Goal: Information Seeking & Learning: Learn about a topic

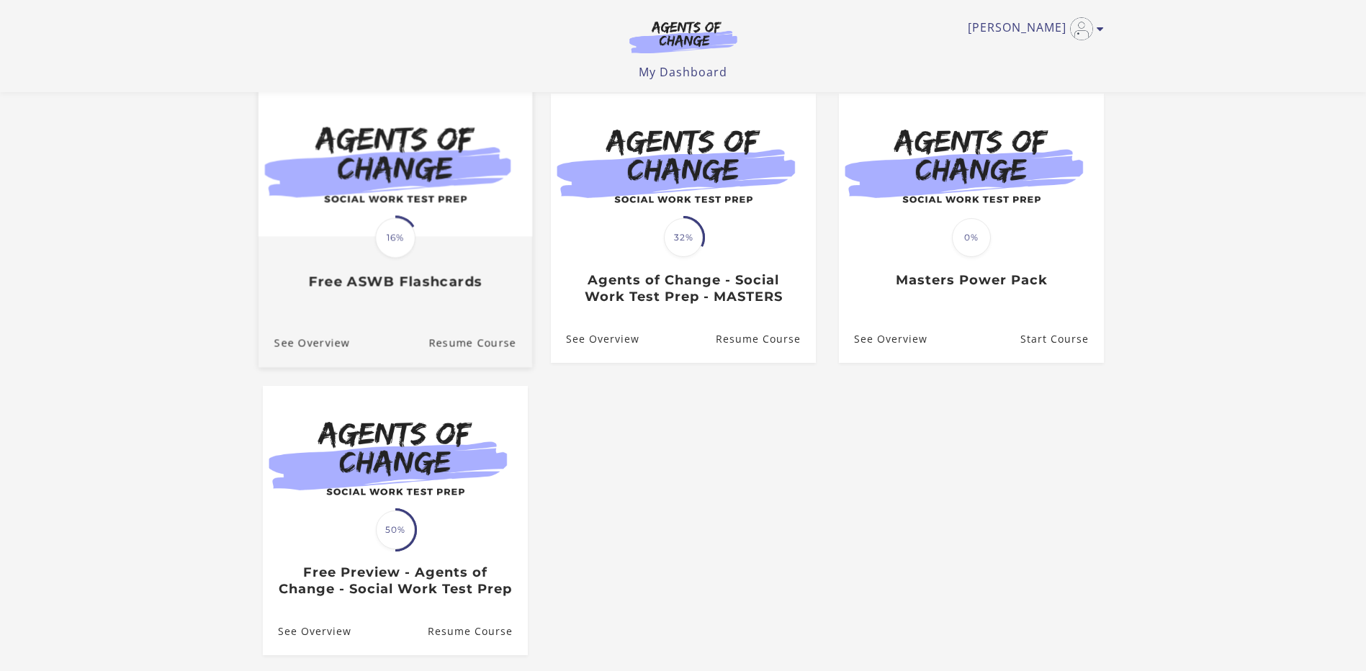
scroll to position [144, 0]
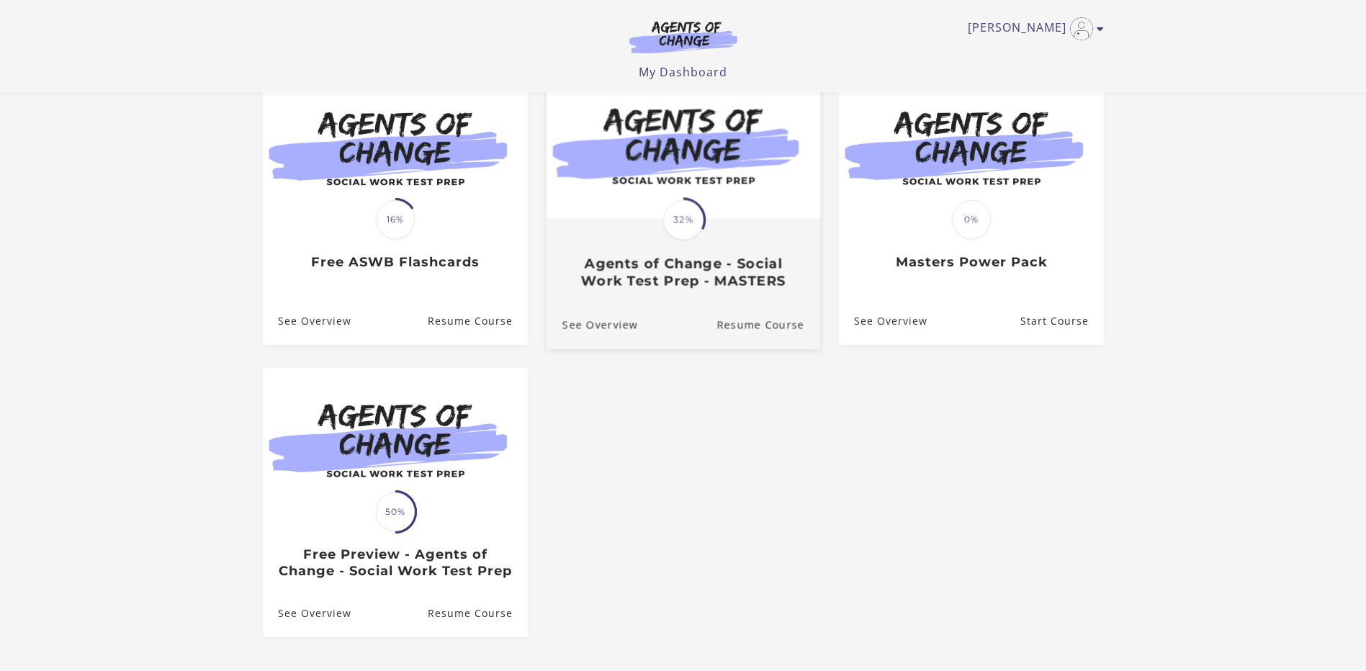
click at [711, 260] on h3 "Agents of Change - Social Work Test Prep - MASTERS" at bounding box center [683, 272] width 242 height 33
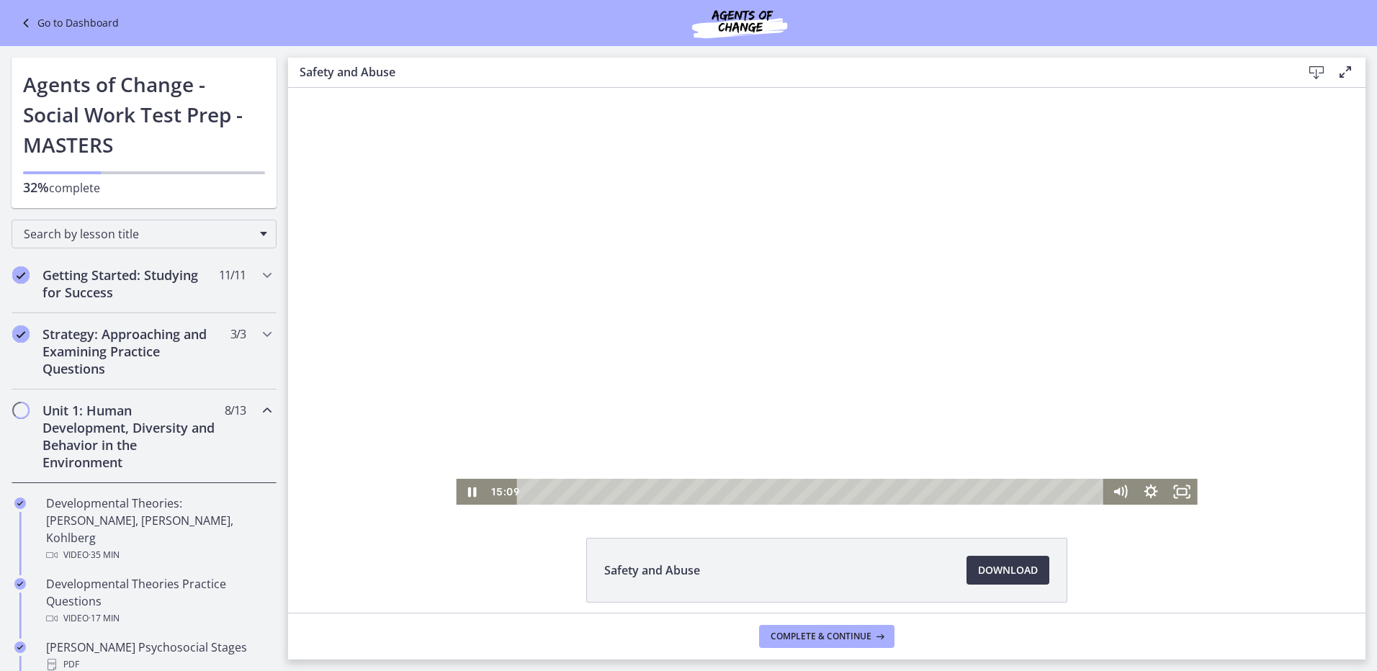
click at [726, 365] on div at bounding box center [826, 296] width 741 height 417
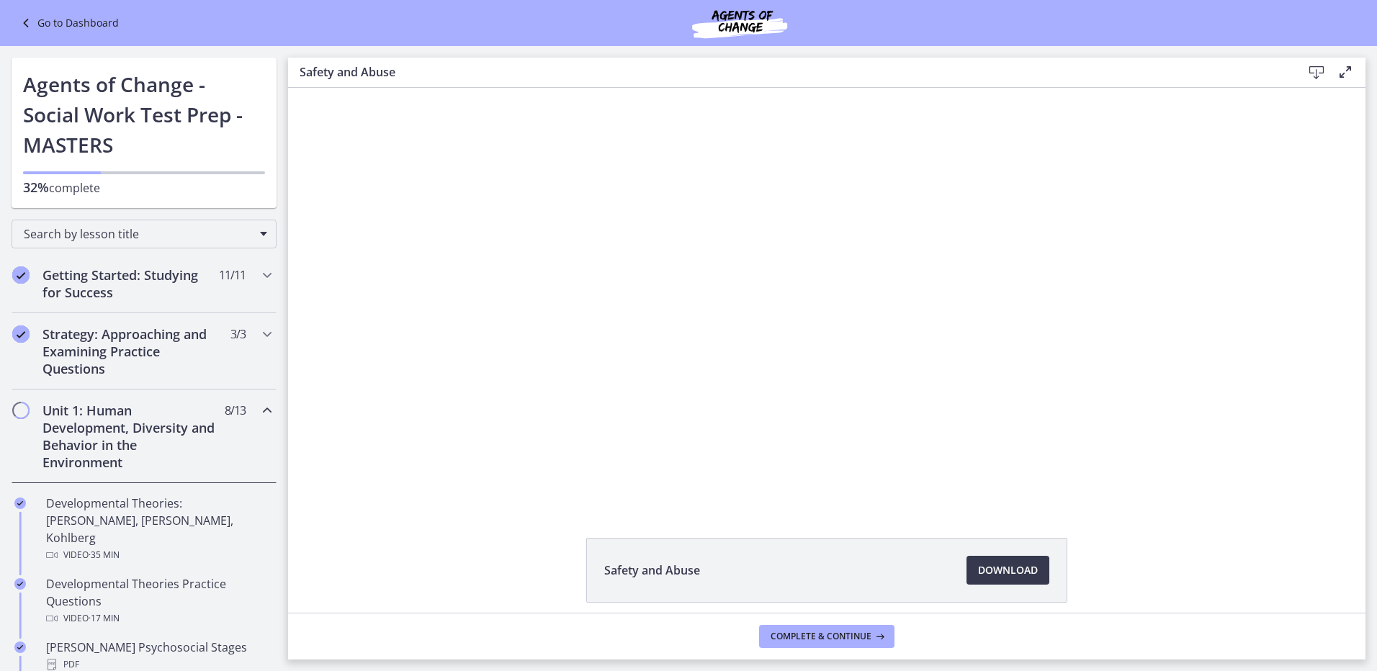
click at [40, 29] on link "Go to Dashboard" at bounding box center [68, 22] width 102 height 17
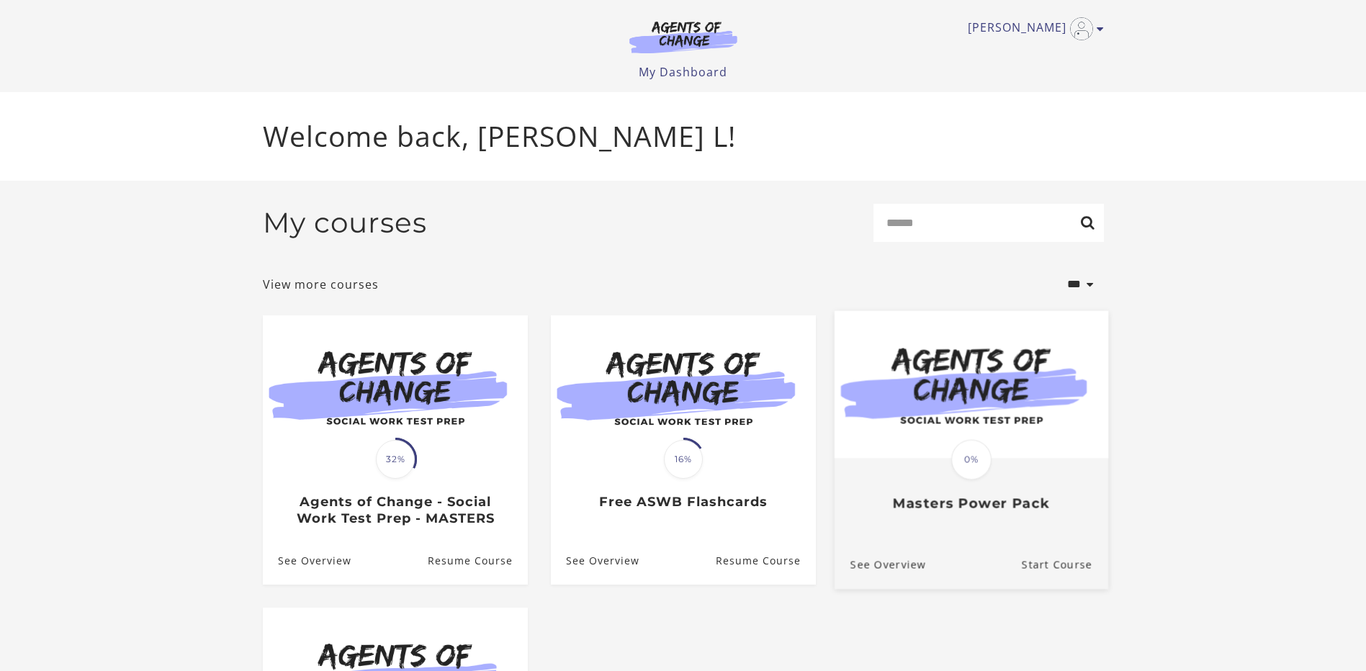
click at [938, 493] on div "Translation missing: en.liquid.partials.dashboard_course_card.progress_descript…" at bounding box center [971, 485] width 274 height 53
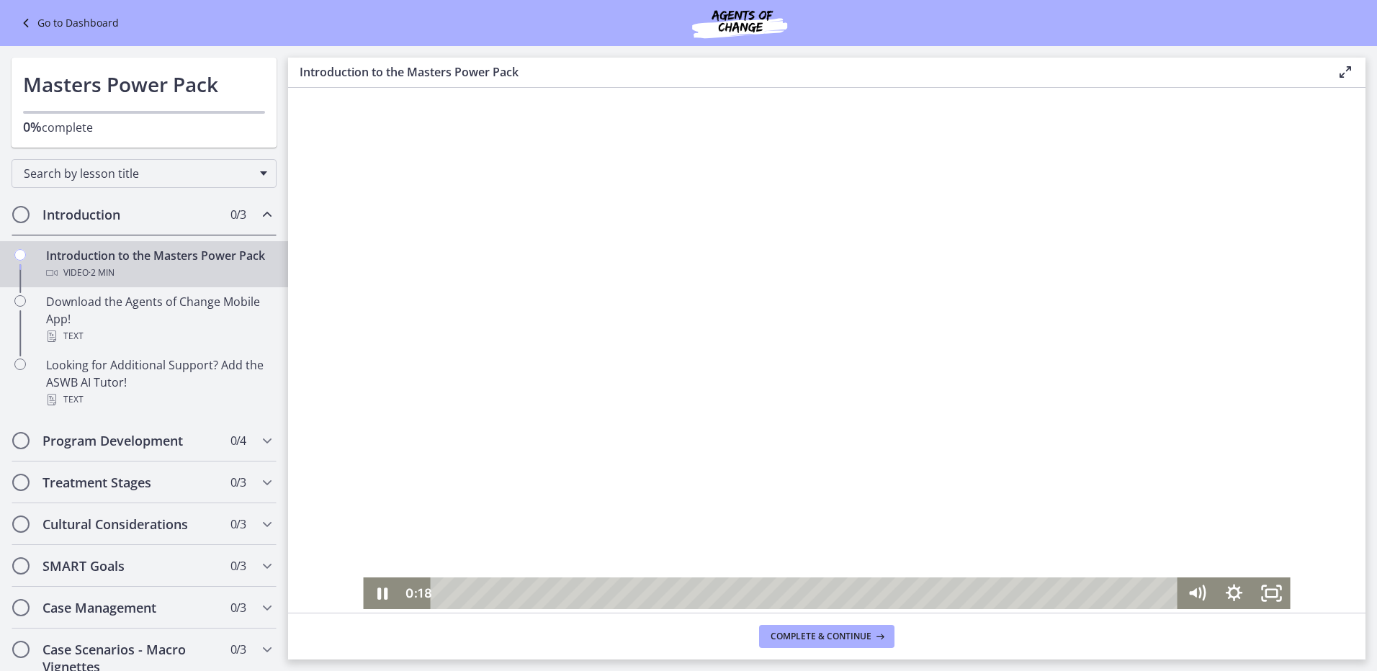
click at [578, 371] on div at bounding box center [826, 348] width 927 height 521
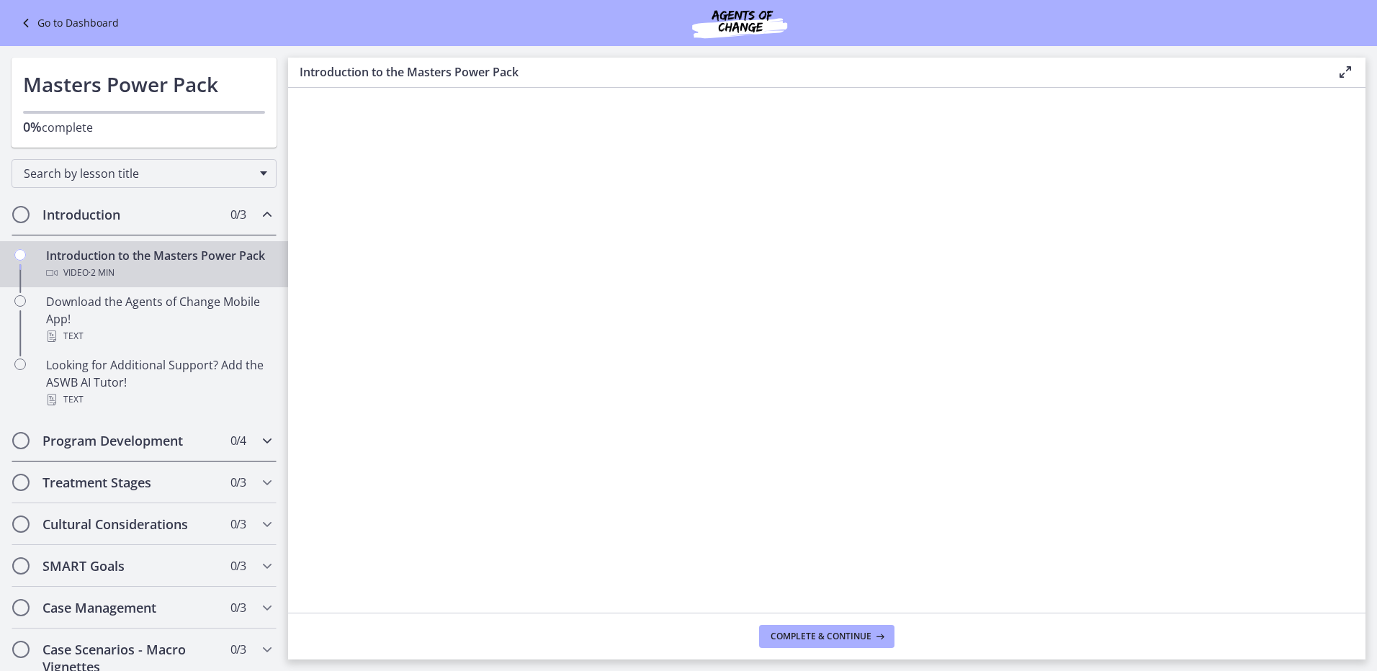
click at [101, 449] on h2 "Program Development" at bounding box center [130, 440] width 176 height 17
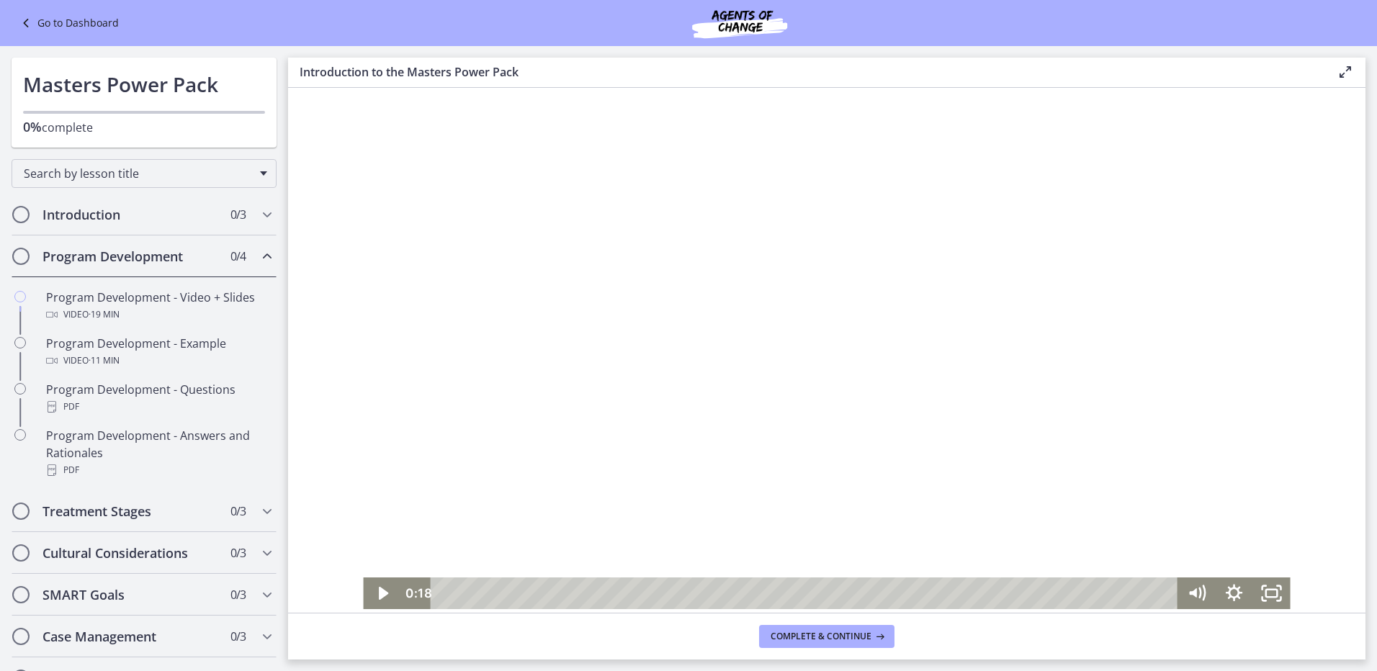
click at [562, 378] on div at bounding box center [826, 348] width 927 height 521
click at [1351, 535] on div "Click for sound @keyframes VOLUME_SMALL_WAVE_FLASH { 0% { opacity: 0; } 33% { o…" at bounding box center [826, 348] width 1077 height 521
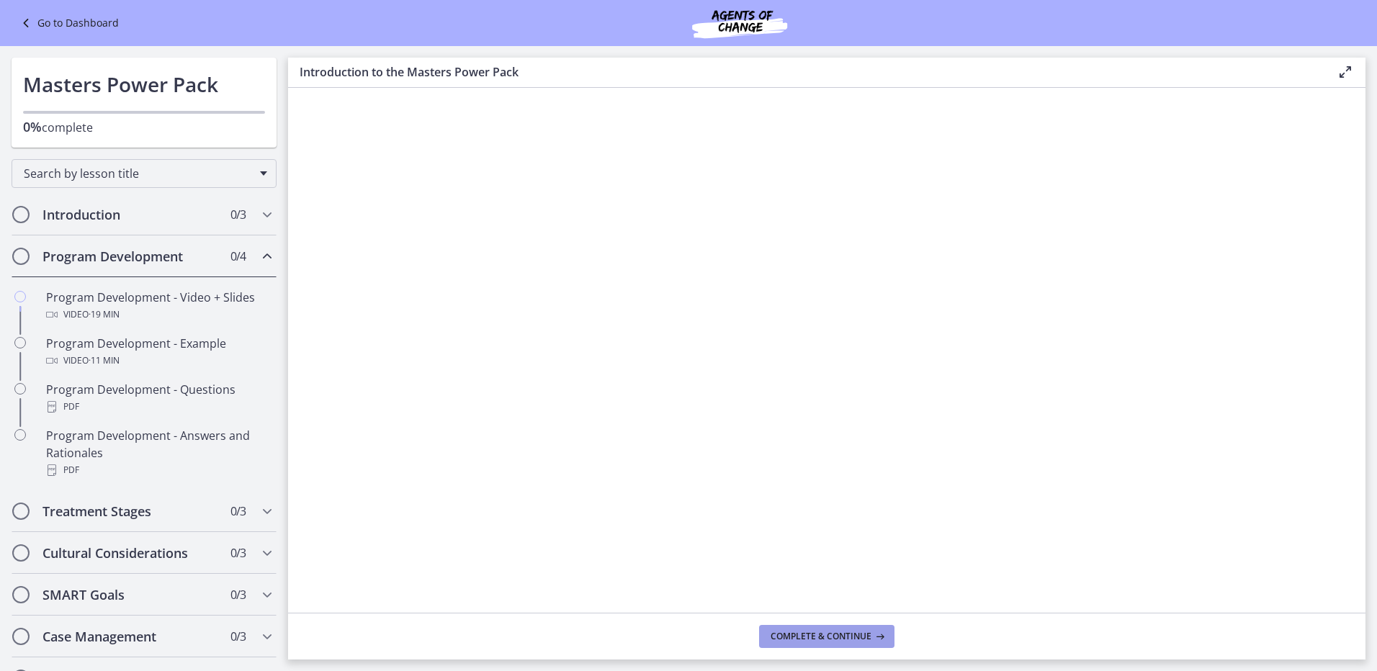
click at [822, 637] on span "Complete & continue" at bounding box center [821, 637] width 101 height 12
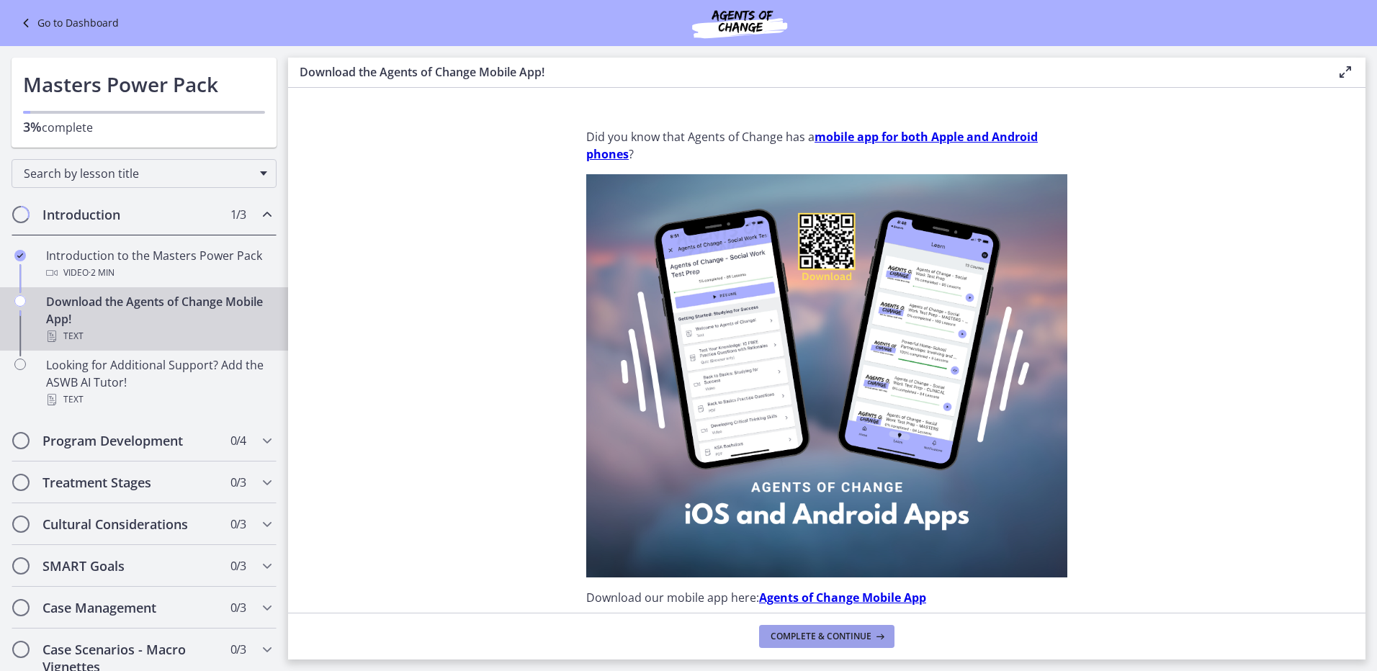
click at [830, 629] on button "Complete & continue" at bounding box center [826, 636] width 135 height 23
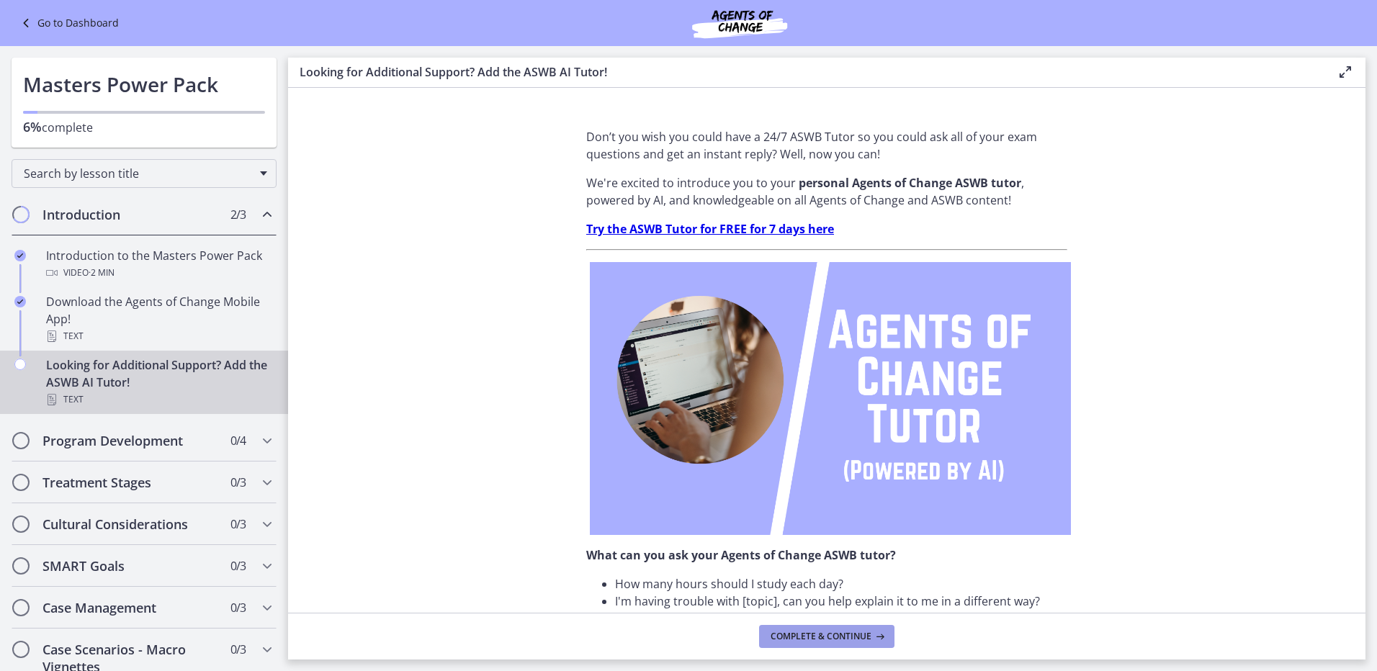
click at [866, 641] on span "Complete & continue" at bounding box center [821, 637] width 101 height 12
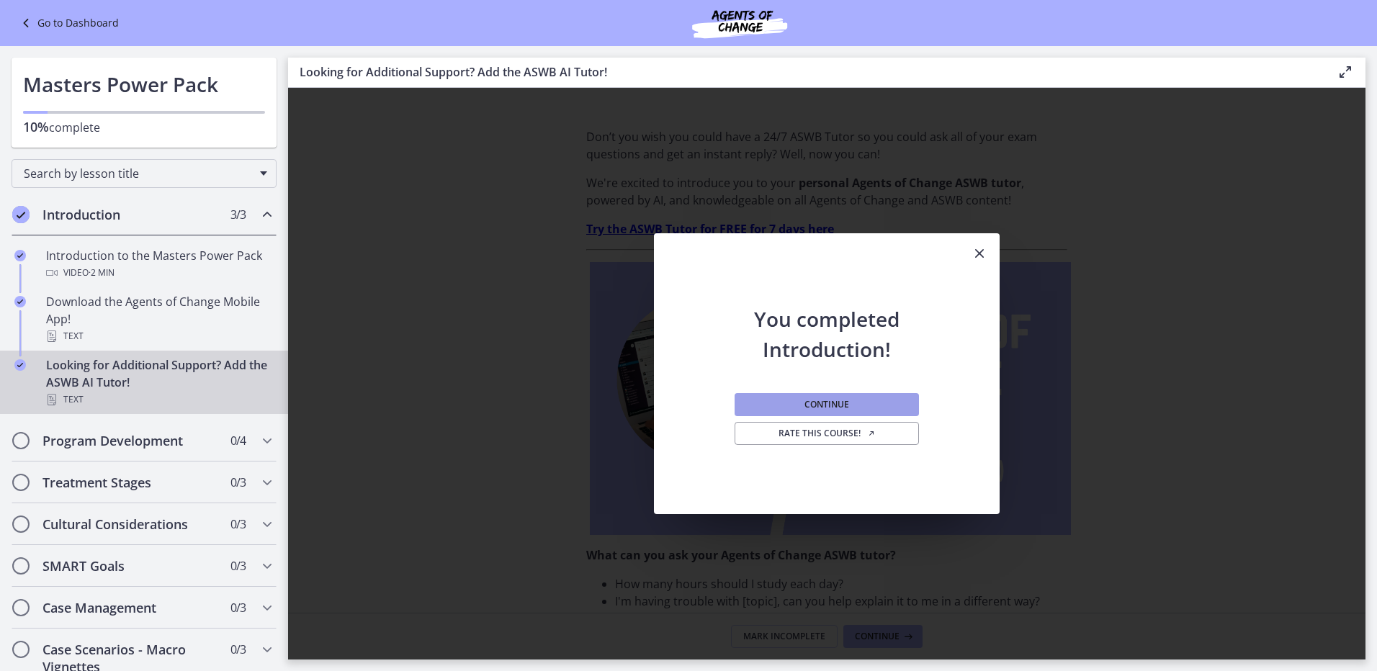
click at [833, 404] on span "Continue" at bounding box center [826, 405] width 45 height 12
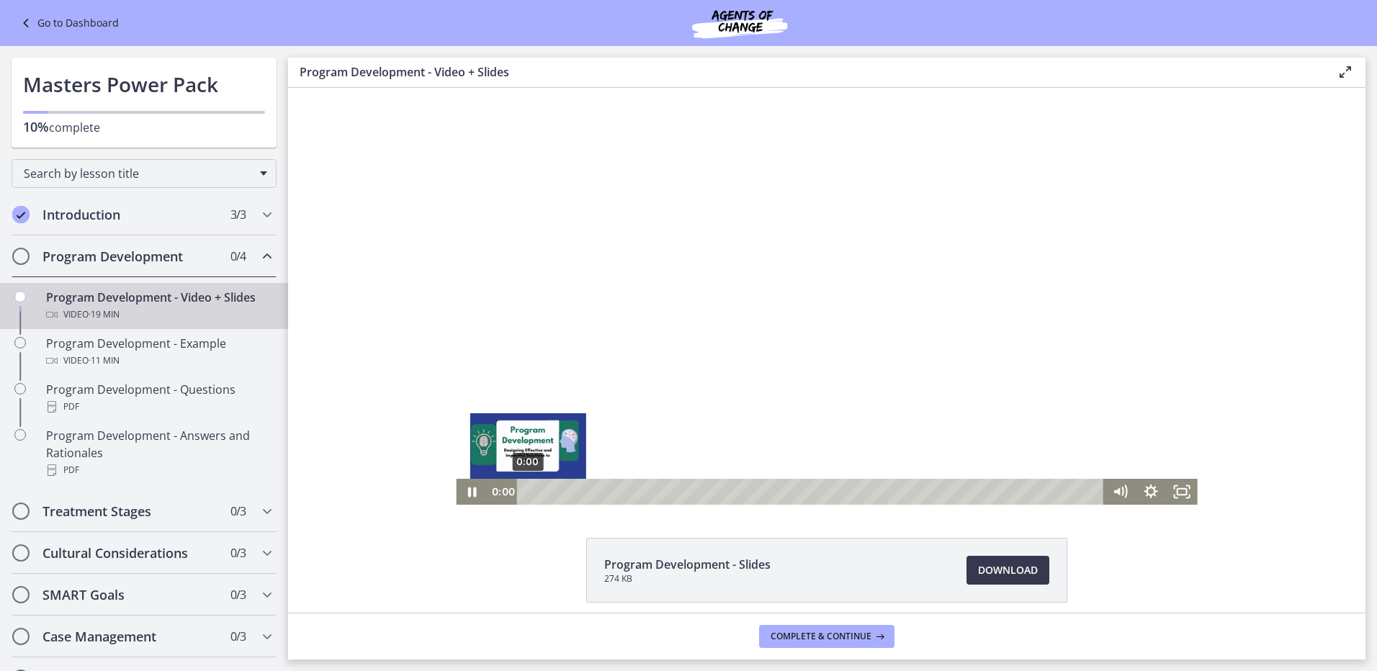
click at [528, 498] on div "0:00" at bounding box center [812, 492] width 569 height 26
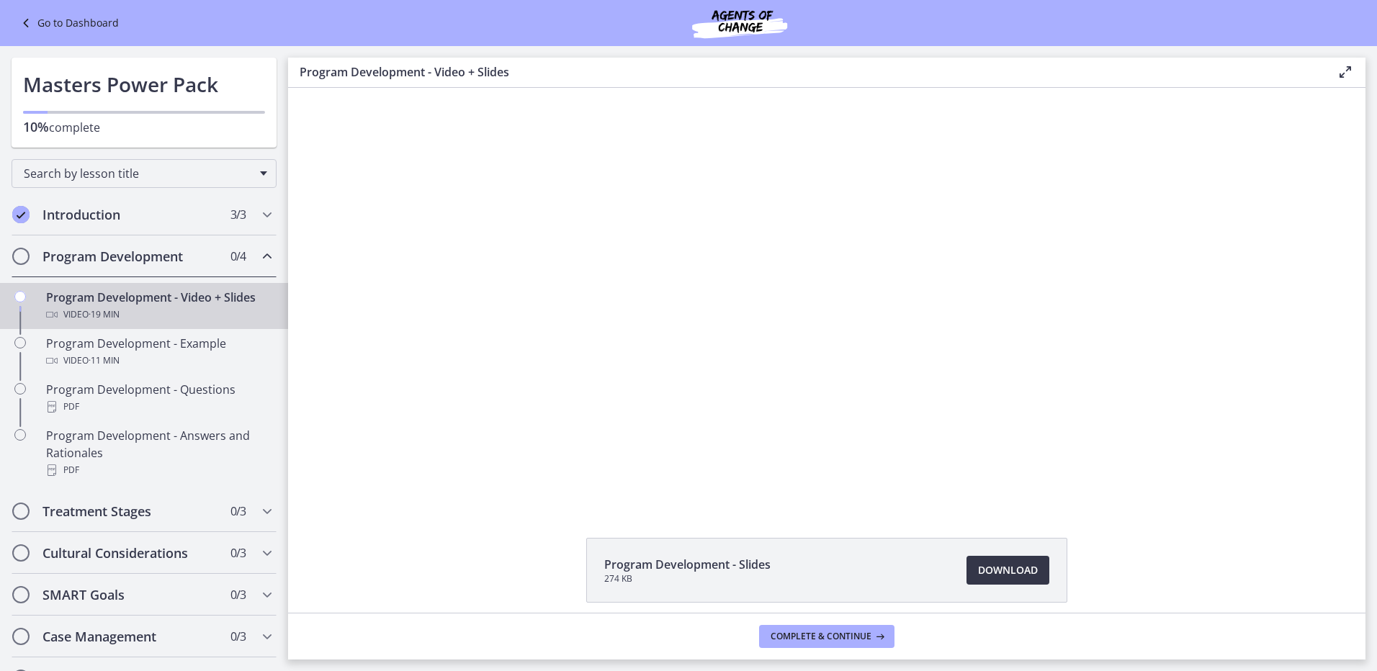
click at [985, 557] on link "Download Opens in a new window" at bounding box center [1007, 570] width 83 height 29
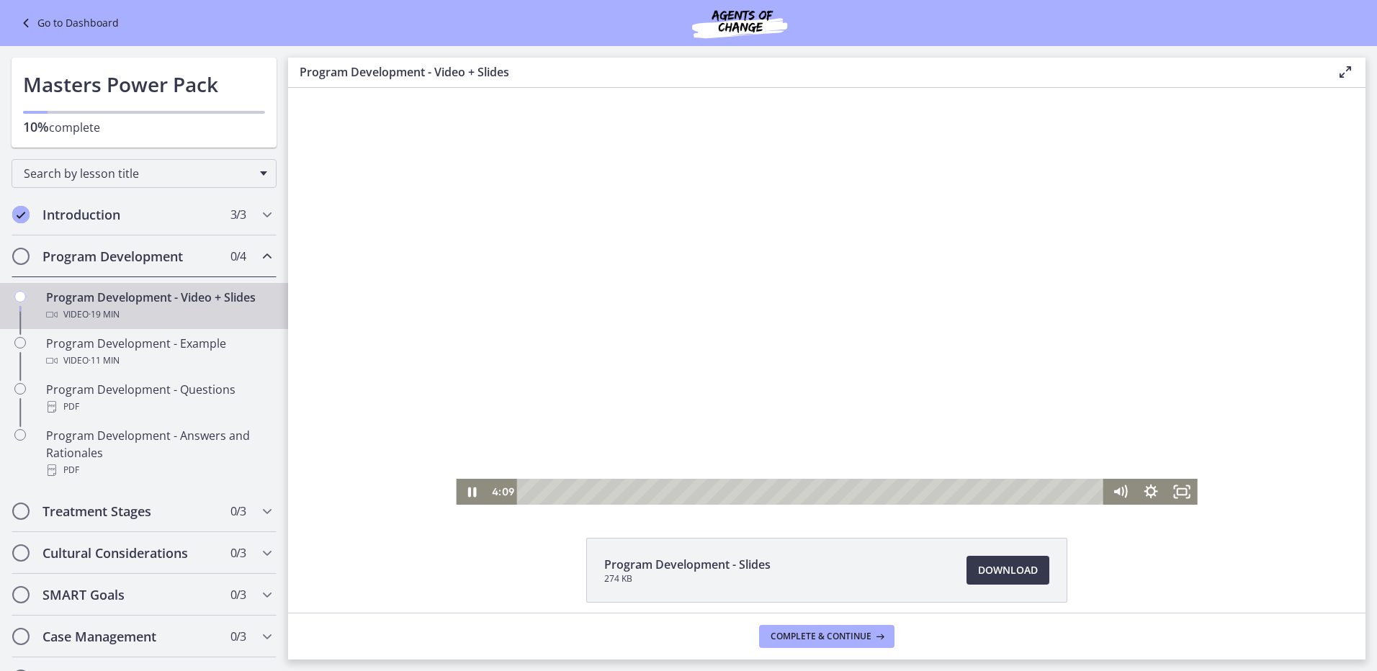
click at [806, 321] on div at bounding box center [826, 296] width 741 height 417
drag, startPoint x: 650, startPoint y: 491, endPoint x: 503, endPoint y: 507, distance: 147.8
click at [503, 505] on html "Click for sound @keyframes VOLUME_SMALL_WAVE_FLASH { 0% { opacity: 0; } 33% { o…" at bounding box center [826, 296] width 1077 height 417
click at [469, 492] on icon "Play Video" at bounding box center [473, 492] width 8 height 11
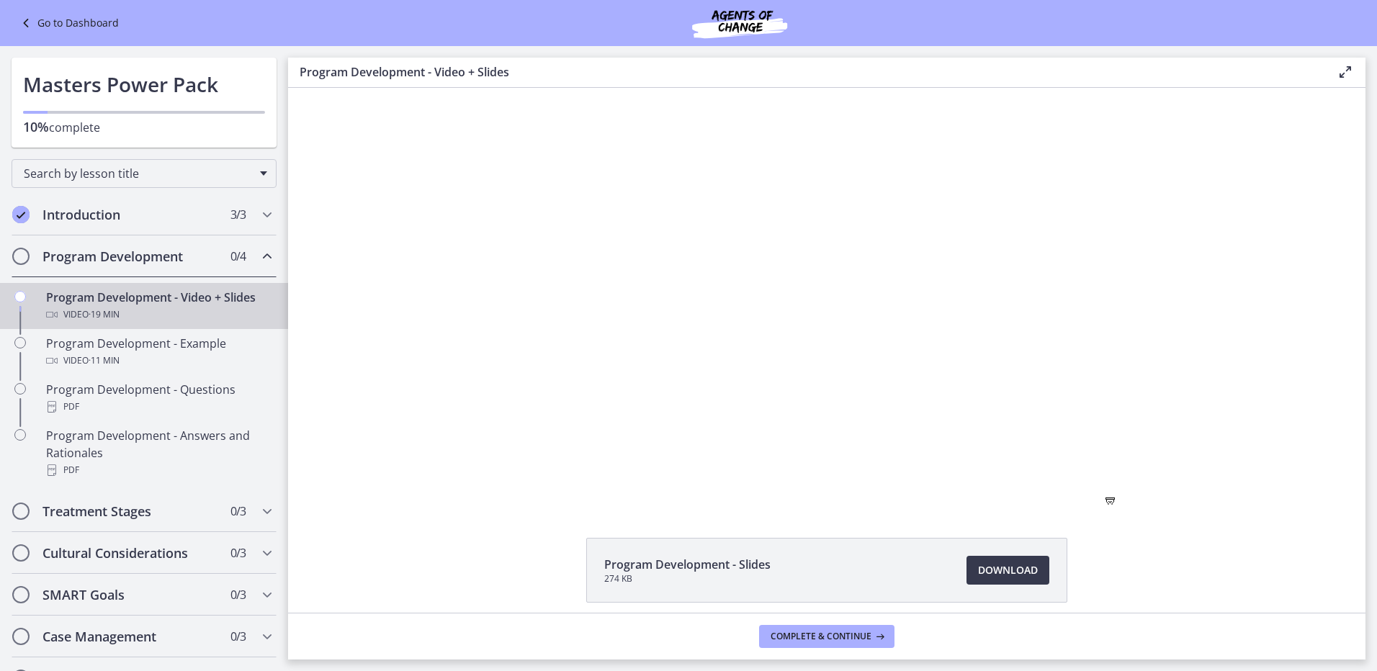
click at [849, 379] on div at bounding box center [826, 296] width 741 height 417
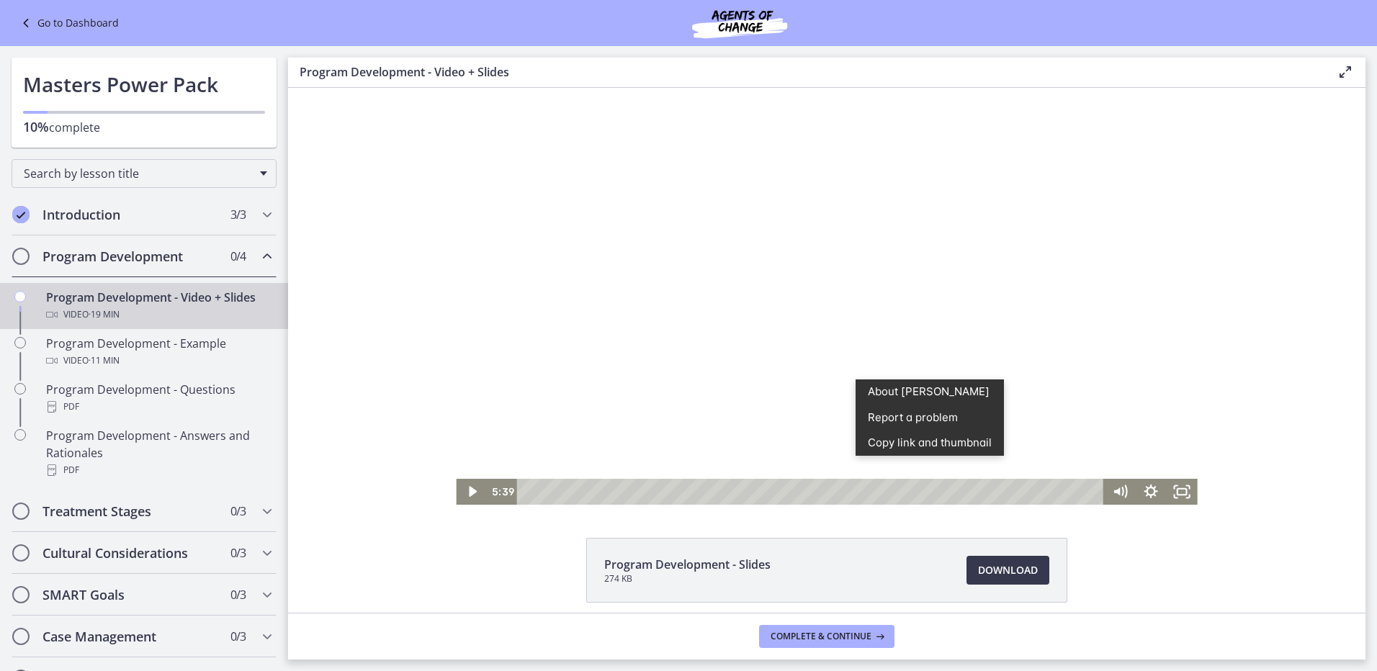
click at [740, 268] on div at bounding box center [826, 296] width 741 height 417
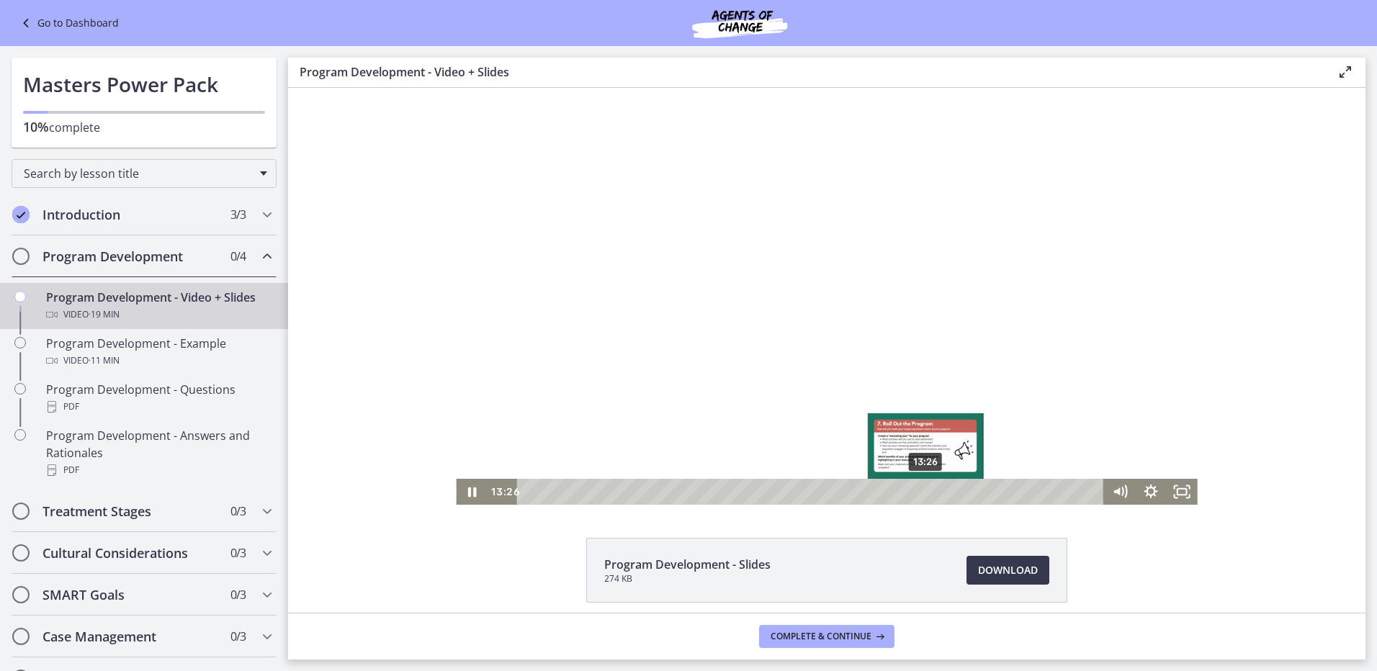
drag, startPoint x: 835, startPoint y: 490, endPoint x: 921, endPoint y: 492, distance: 85.7
click at [921, 492] on div "Playbar" at bounding box center [925, 492] width 9 height 9
click at [961, 494] on div "Playbar" at bounding box center [962, 492] width 9 height 9
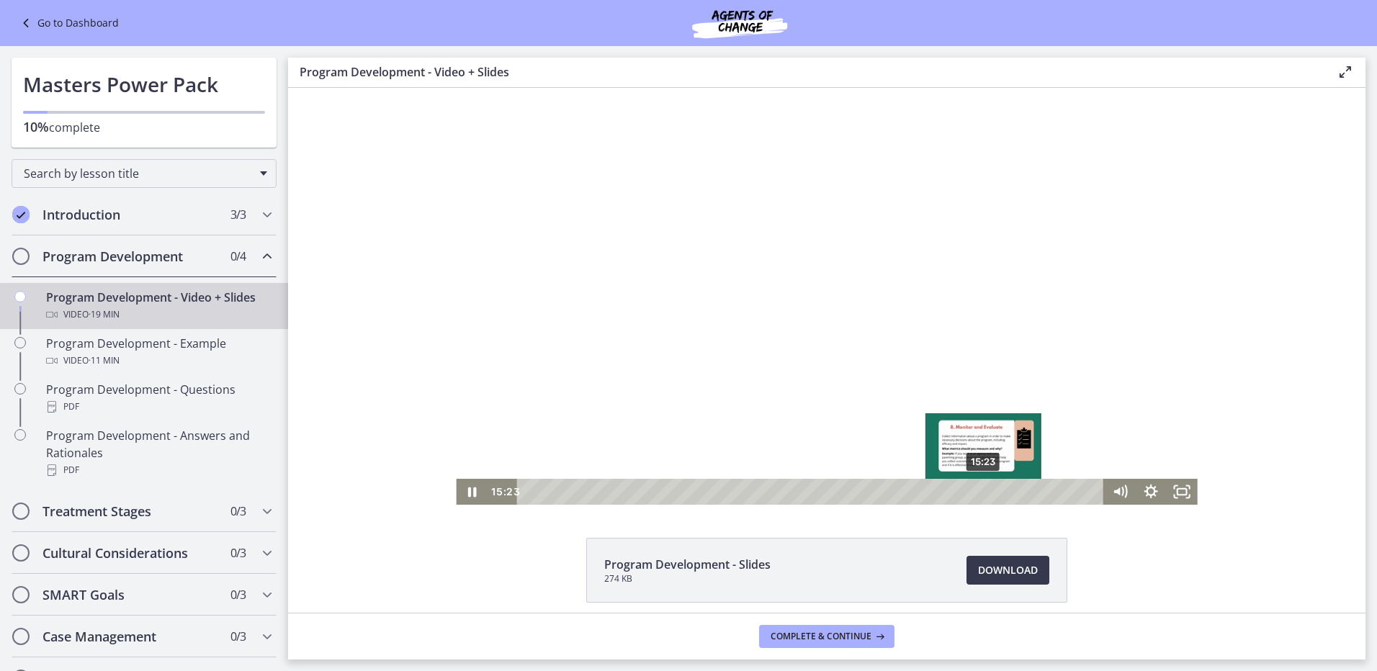
drag, startPoint x: 961, startPoint y: 494, endPoint x: 1004, endPoint y: 494, distance: 43.2
click at [987, 494] on div "Playbar" at bounding box center [983, 492] width 9 height 9
drag, startPoint x: 1005, startPoint y: 494, endPoint x: 1013, endPoint y: 495, distance: 8.8
click at [1013, 495] on div "Playbar" at bounding box center [1017, 492] width 9 height 9
drag, startPoint x: 984, startPoint y: 343, endPoint x: 810, endPoint y: 356, distance: 174.0
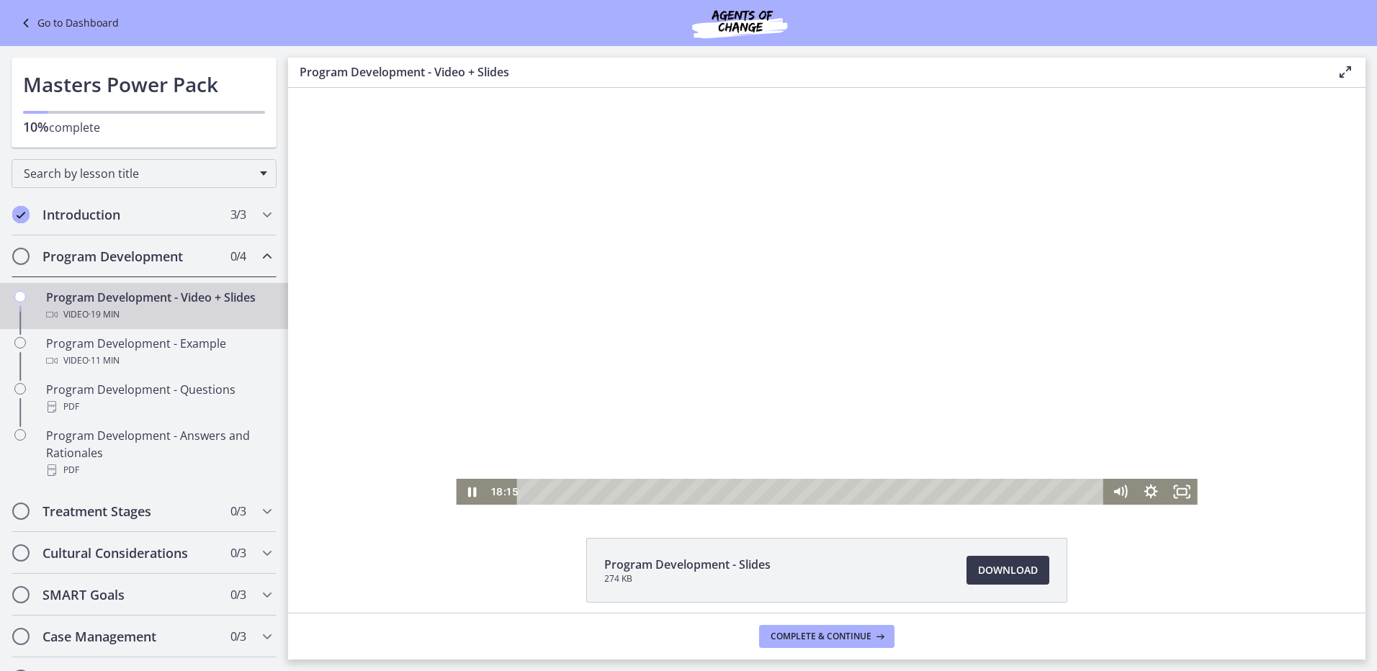
click at [810, 356] on div at bounding box center [826, 296] width 741 height 417
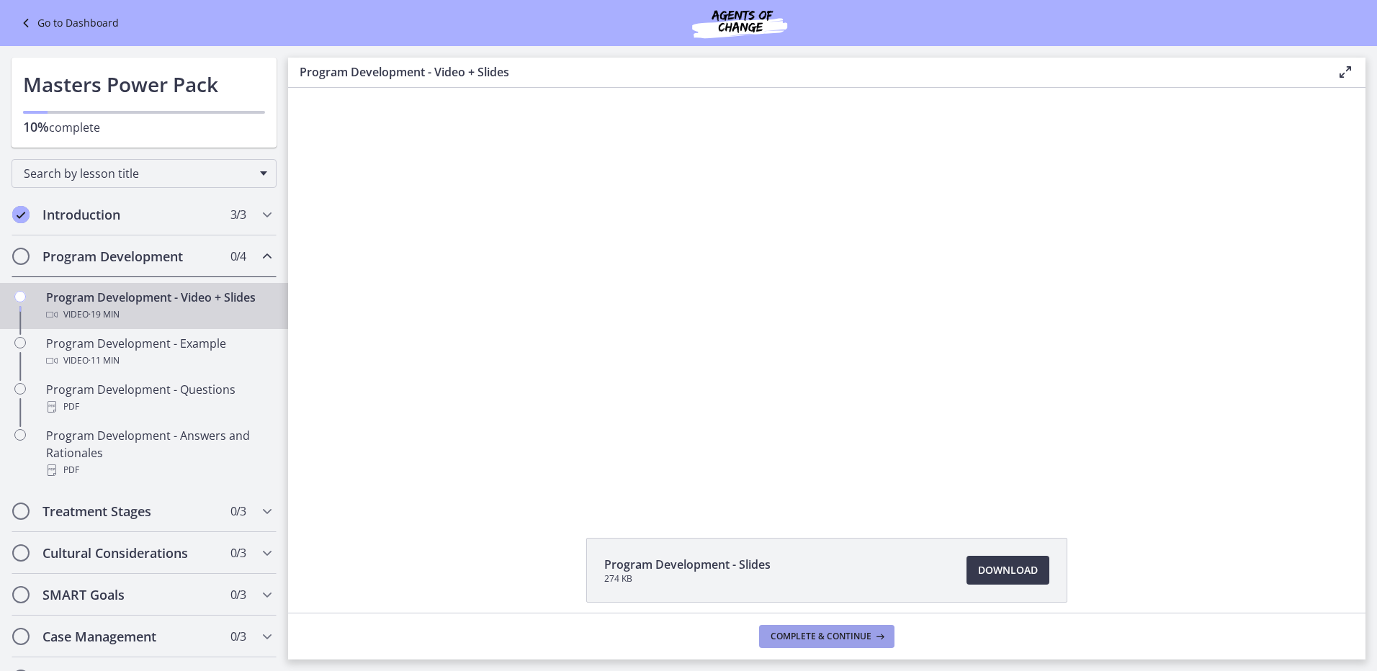
click at [839, 642] on span "Complete & continue" at bounding box center [821, 637] width 101 height 12
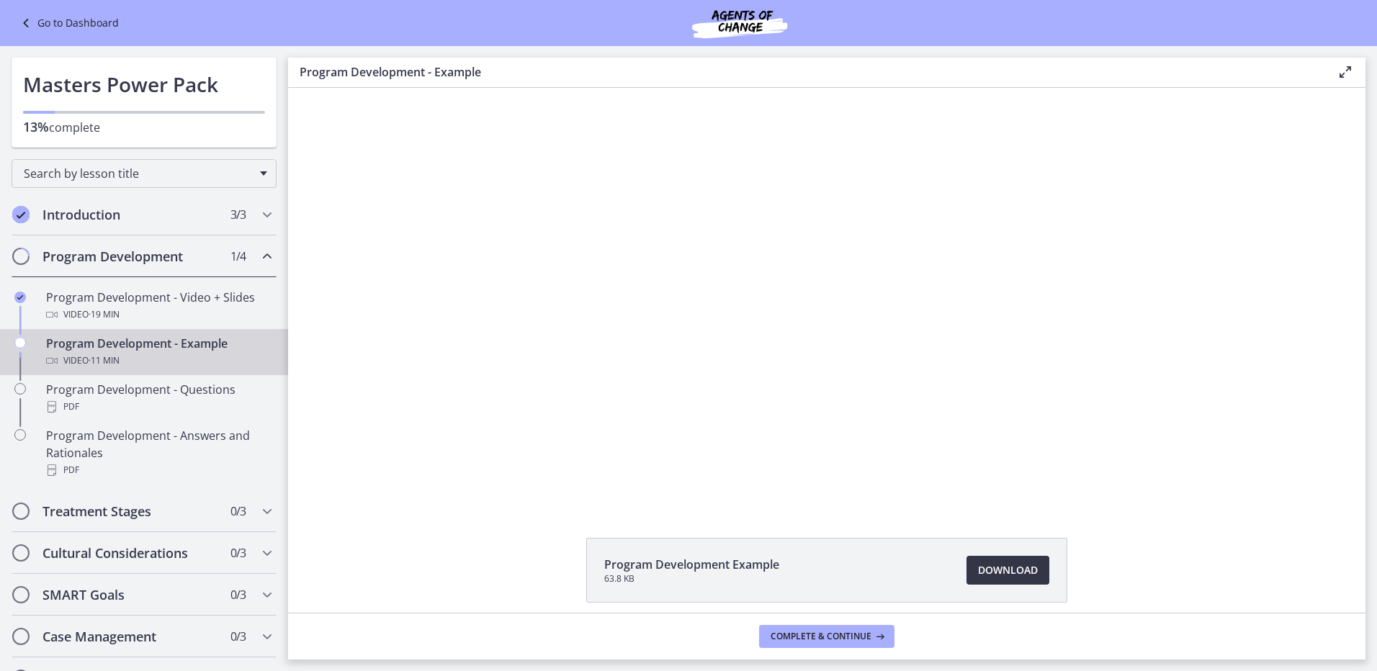
click at [1016, 572] on span "Download Opens in a new window" at bounding box center [1008, 570] width 60 height 17
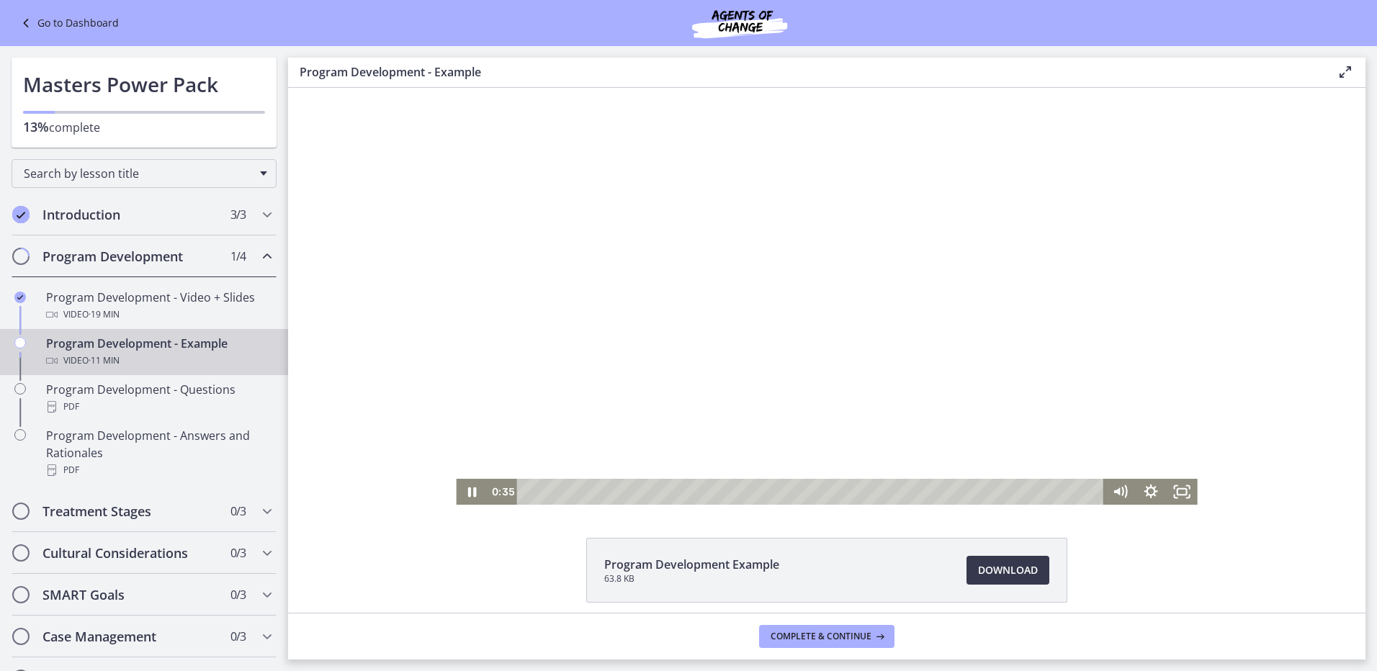
click at [764, 385] on div at bounding box center [826, 296] width 741 height 417
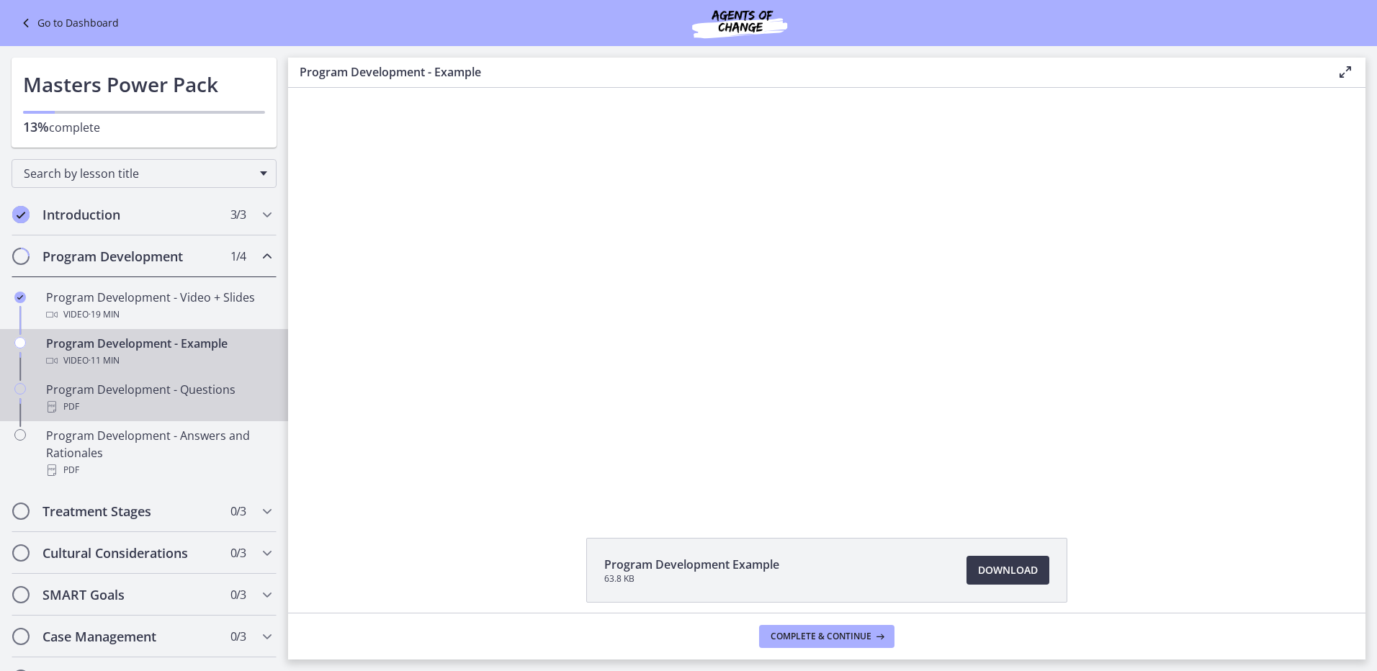
click at [133, 404] on div "PDF" at bounding box center [158, 406] width 225 height 17
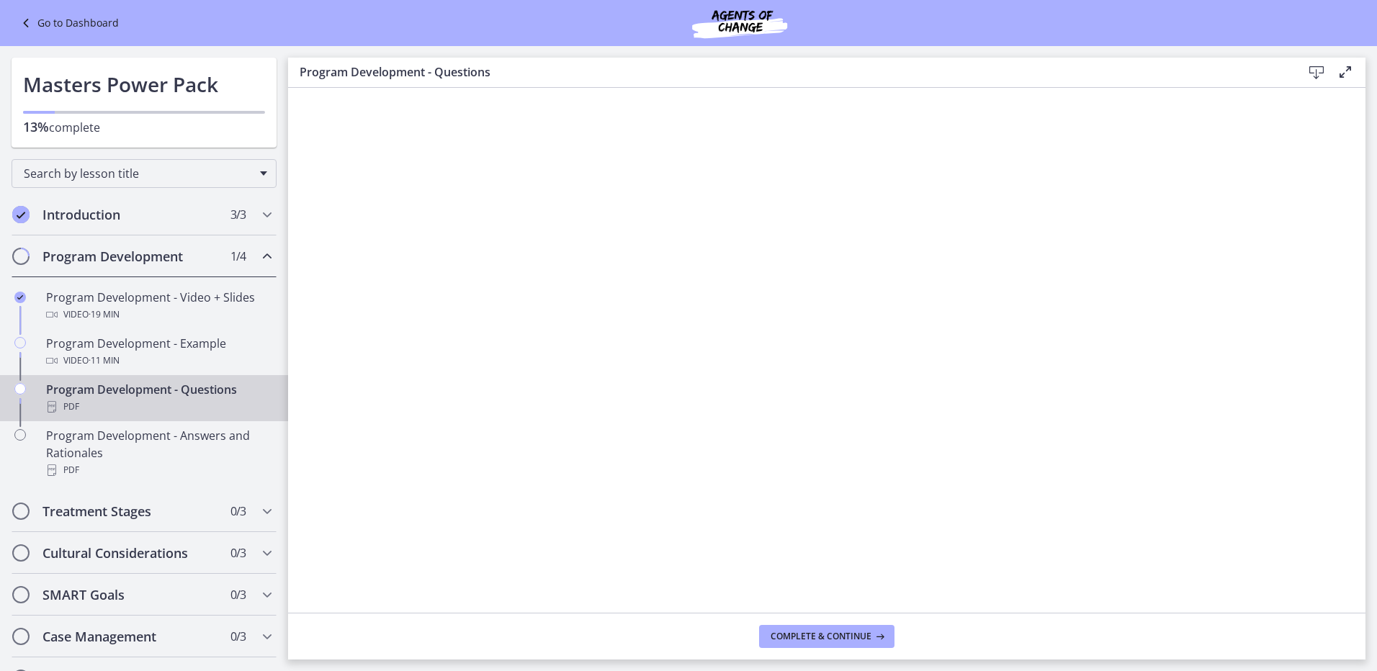
click at [1321, 72] on icon at bounding box center [1316, 72] width 17 height 17
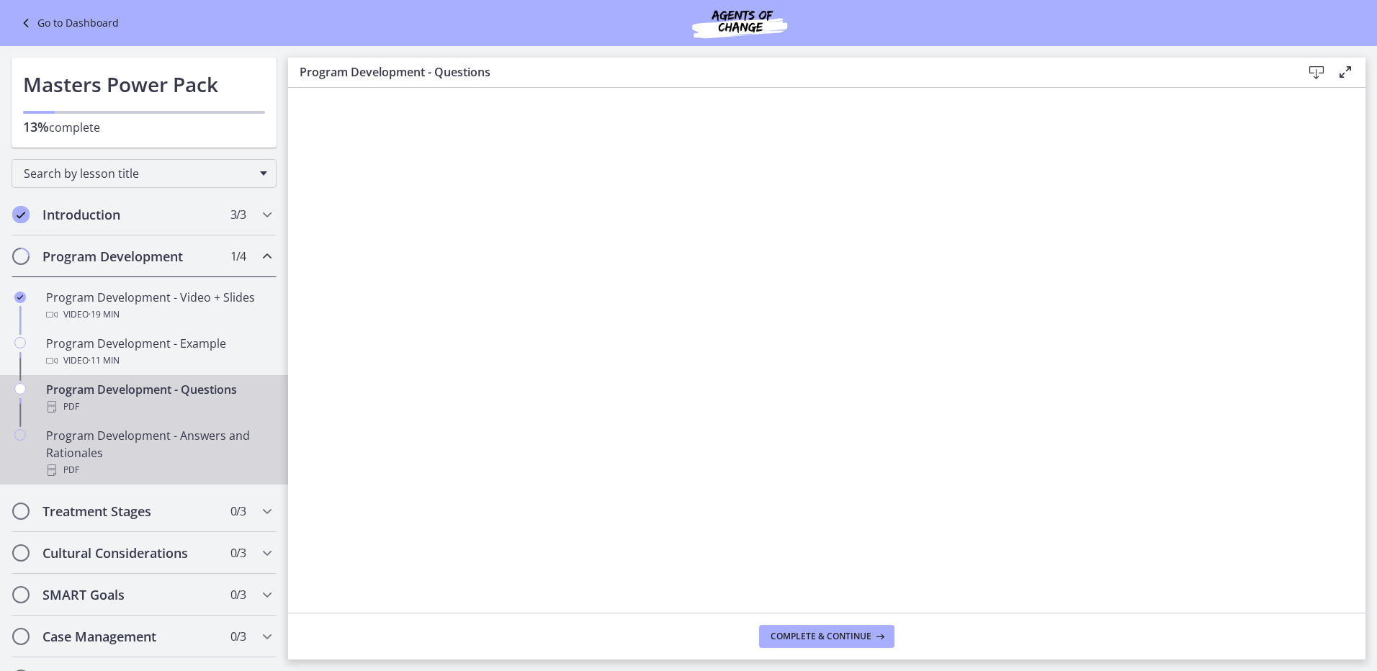
click at [109, 455] on div "Program Development - Answers and Rationales PDF" at bounding box center [158, 453] width 225 height 52
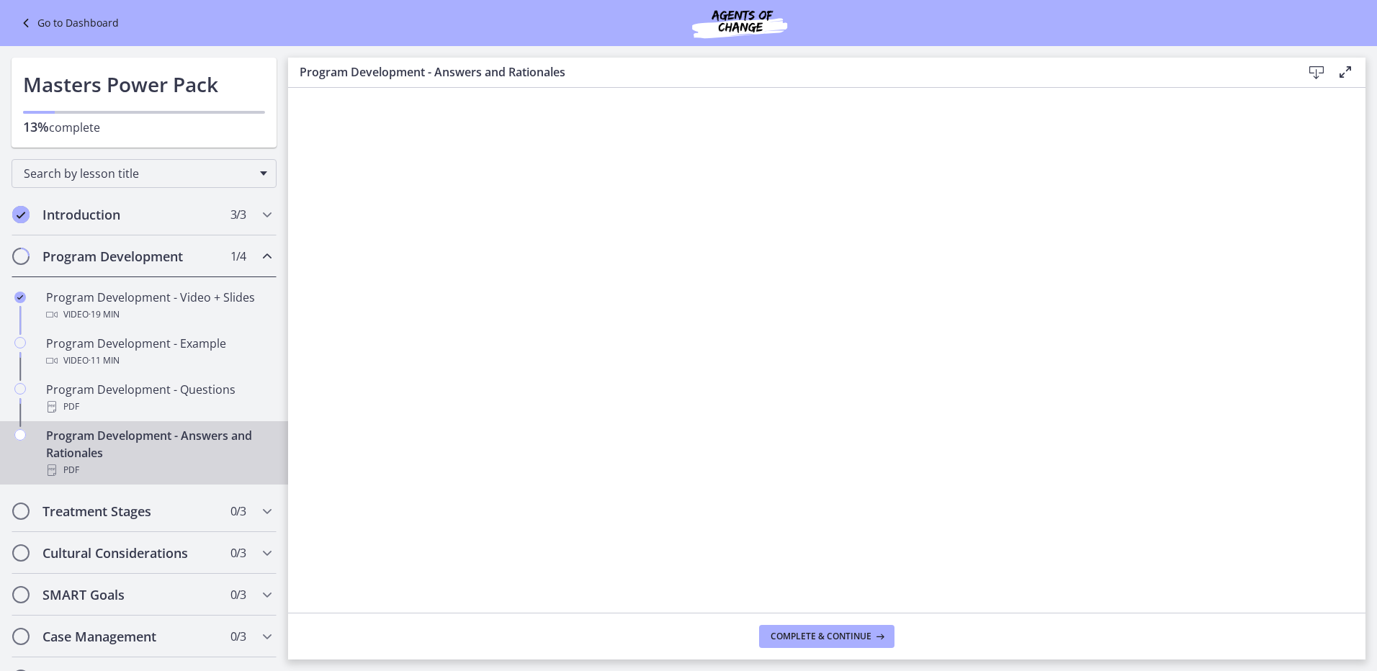
click at [1309, 69] on icon at bounding box center [1316, 72] width 17 height 17
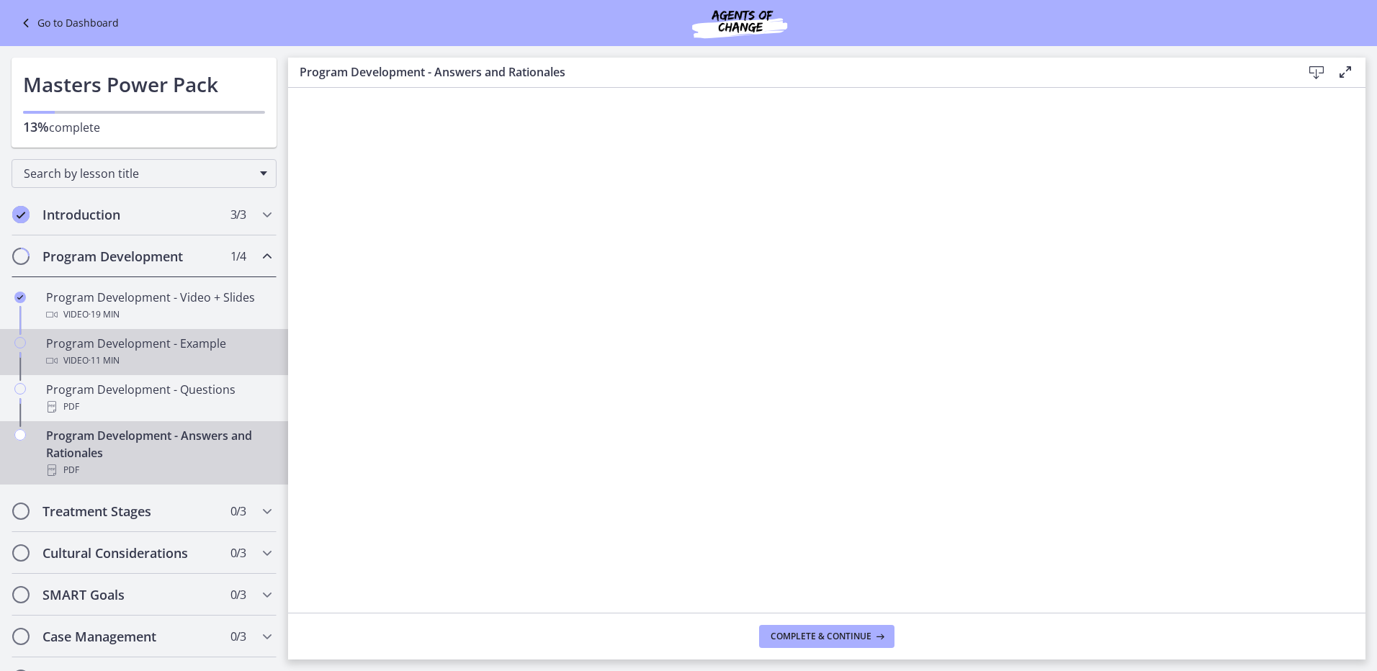
click at [148, 351] on div "Program Development - Example Video · 11 min" at bounding box center [158, 352] width 225 height 35
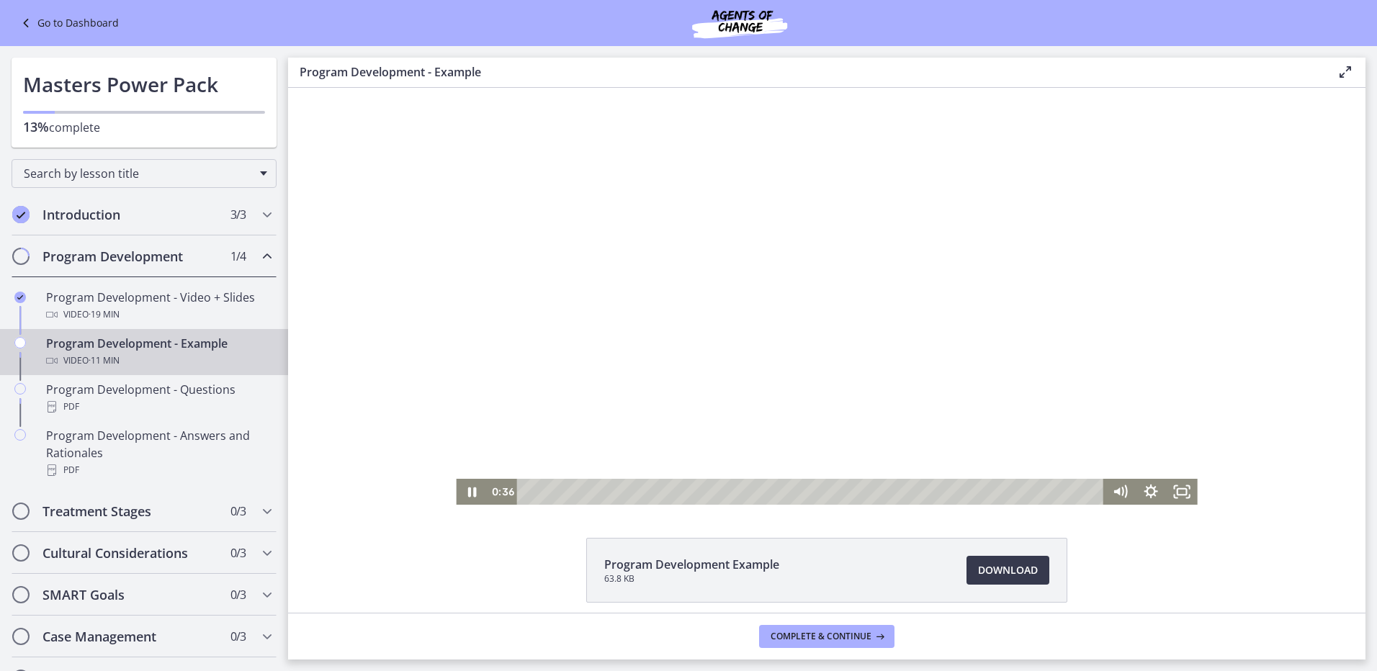
click at [840, 362] on div at bounding box center [826, 296] width 741 height 417
click at [779, 380] on div at bounding box center [826, 296] width 741 height 417
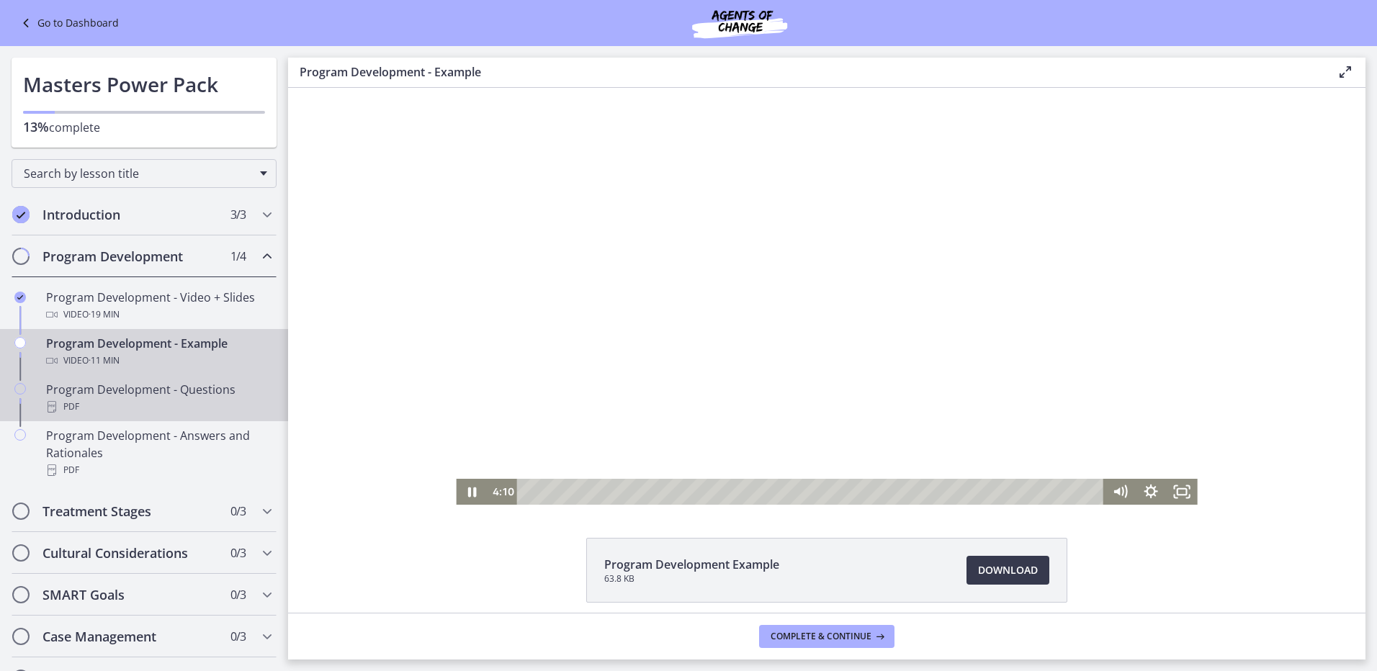
click at [159, 393] on div "Program Development - Questions PDF" at bounding box center [158, 398] width 225 height 35
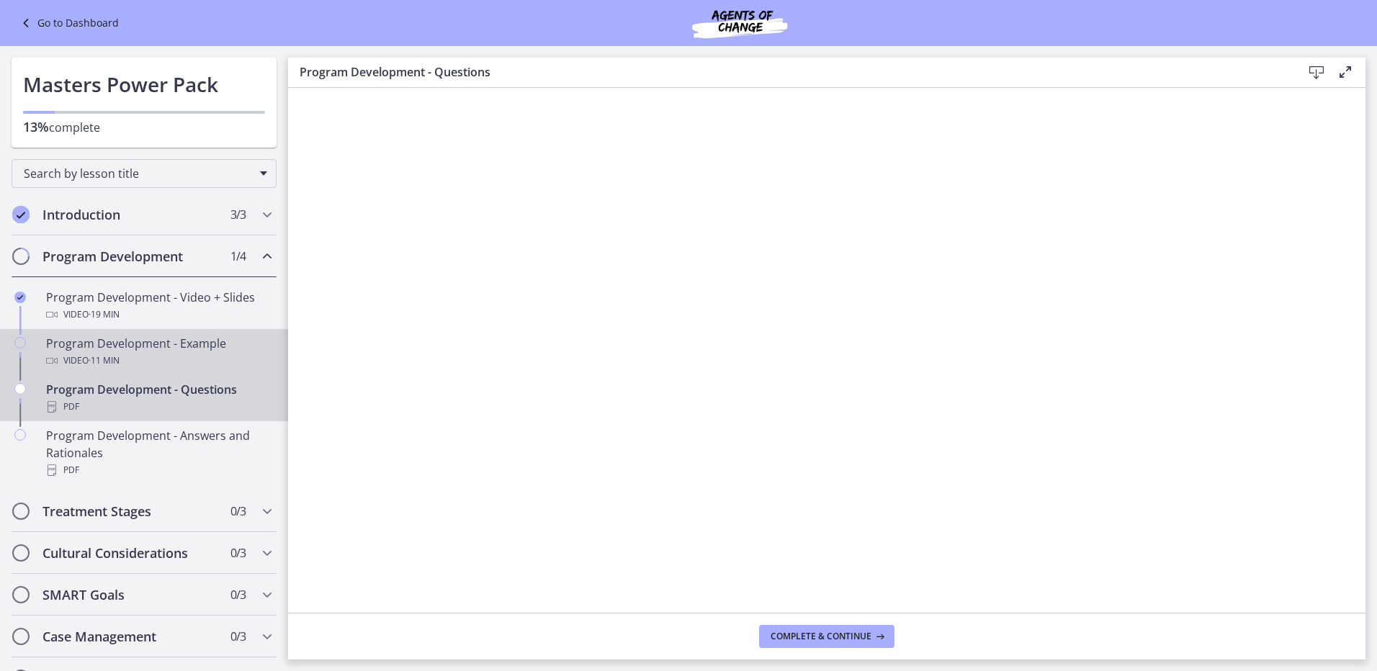
click at [151, 356] on div "Video · 11 min" at bounding box center [158, 360] width 225 height 17
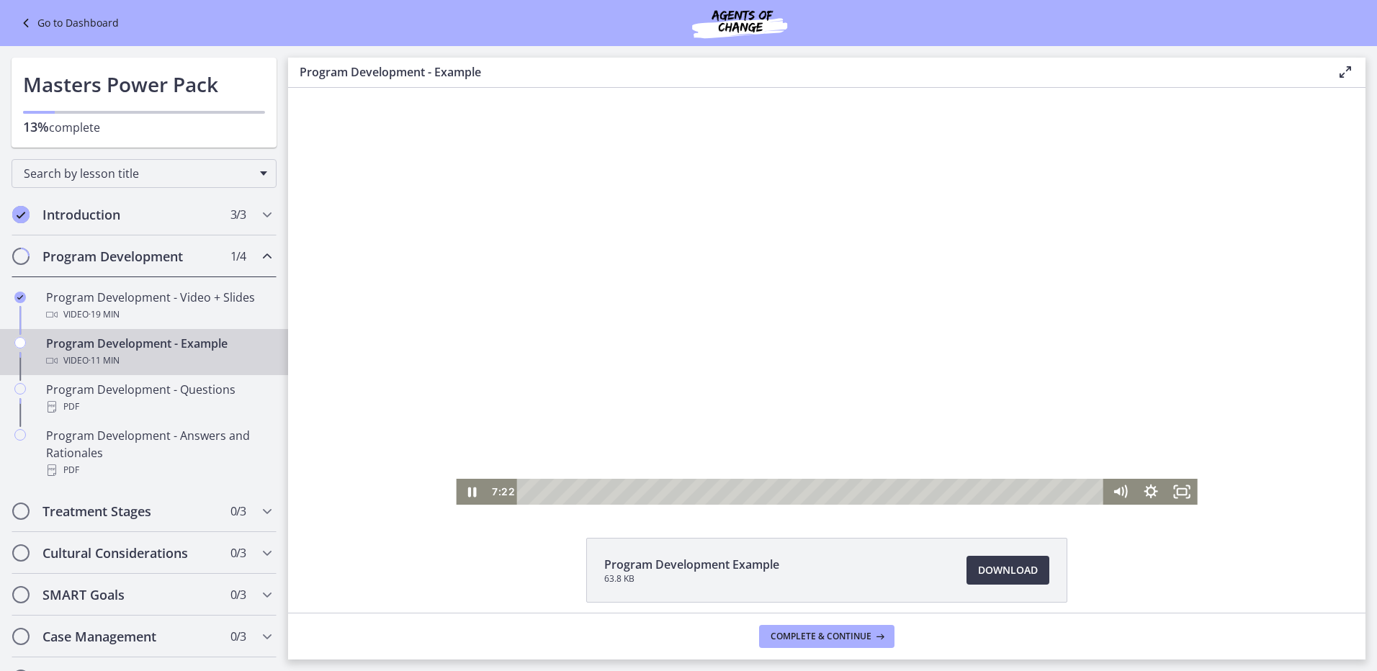
click at [935, 483] on div "Playbar" at bounding box center [812, 492] width 569 height 26
drag, startPoint x: 934, startPoint y: 492, endPoint x: 971, endPoint y: 492, distance: 36.7
click at [971, 492] on div "Playbar" at bounding box center [975, 492] width 9 height 9
drag, startPoint x: 972, startPoint y: 492, endPoint x: 1001, endPoint y: 493, distance: 29.6
click at [989, 493] on div "Playbar" at bounding box center [984, 492] width 9 height 9
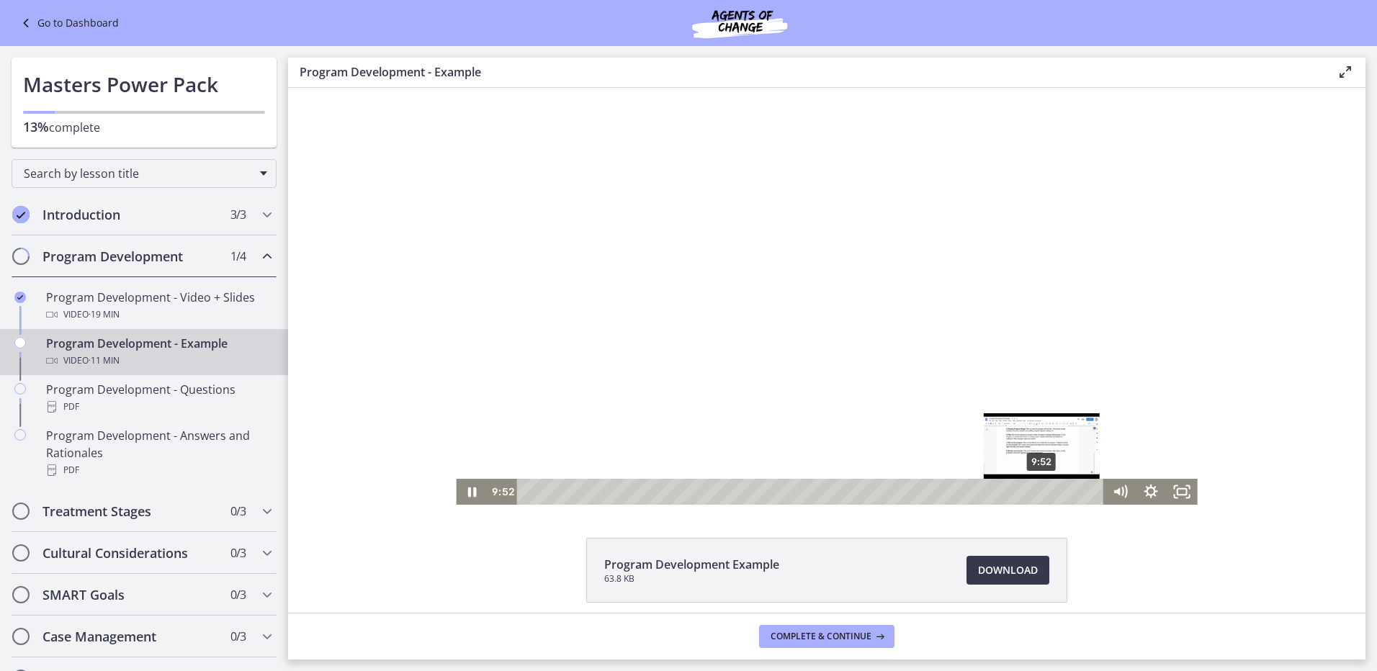
drag, startPoint x: 1001, startPoint y: 493, endPoint x: 1038, endPoint y: 493, distance: 36.7
click at [1038, 493] on div "Playbar" at bounding box center [1041, 492] width 9 height 9
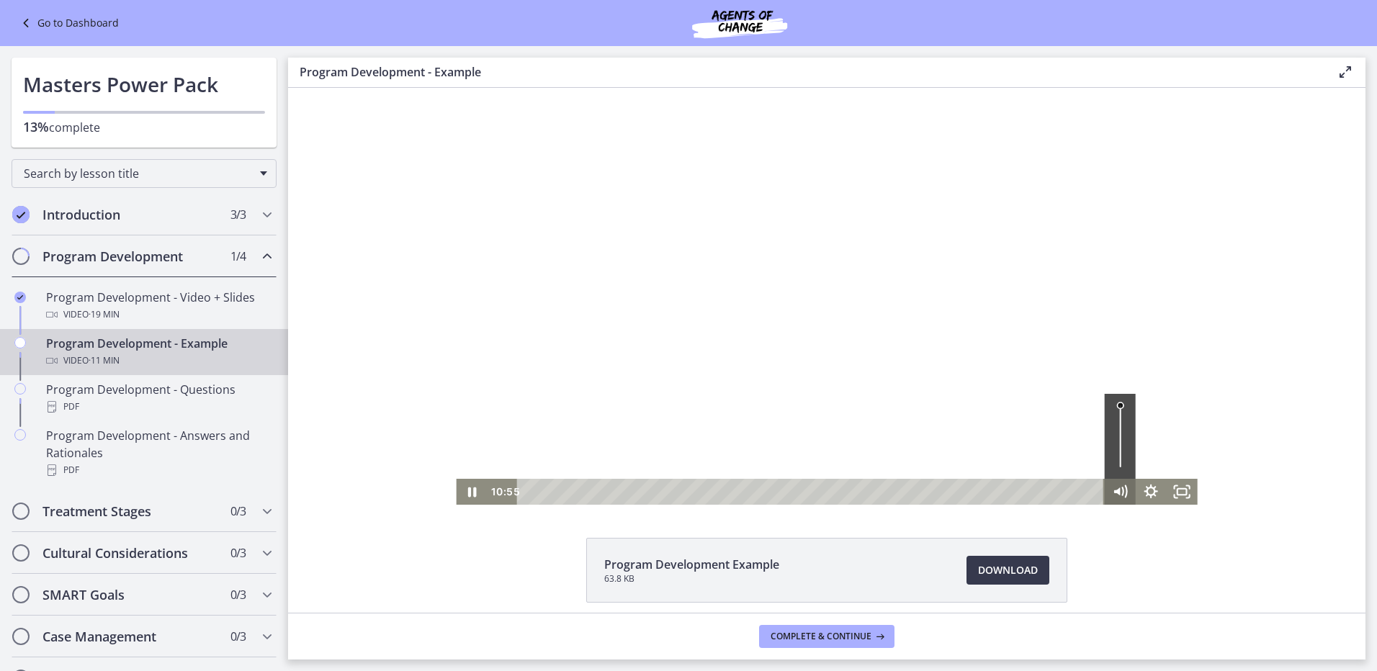
click at [1104, 492] on div "10:55 10:54" at bounding box center [826, 492] width 741 height 26
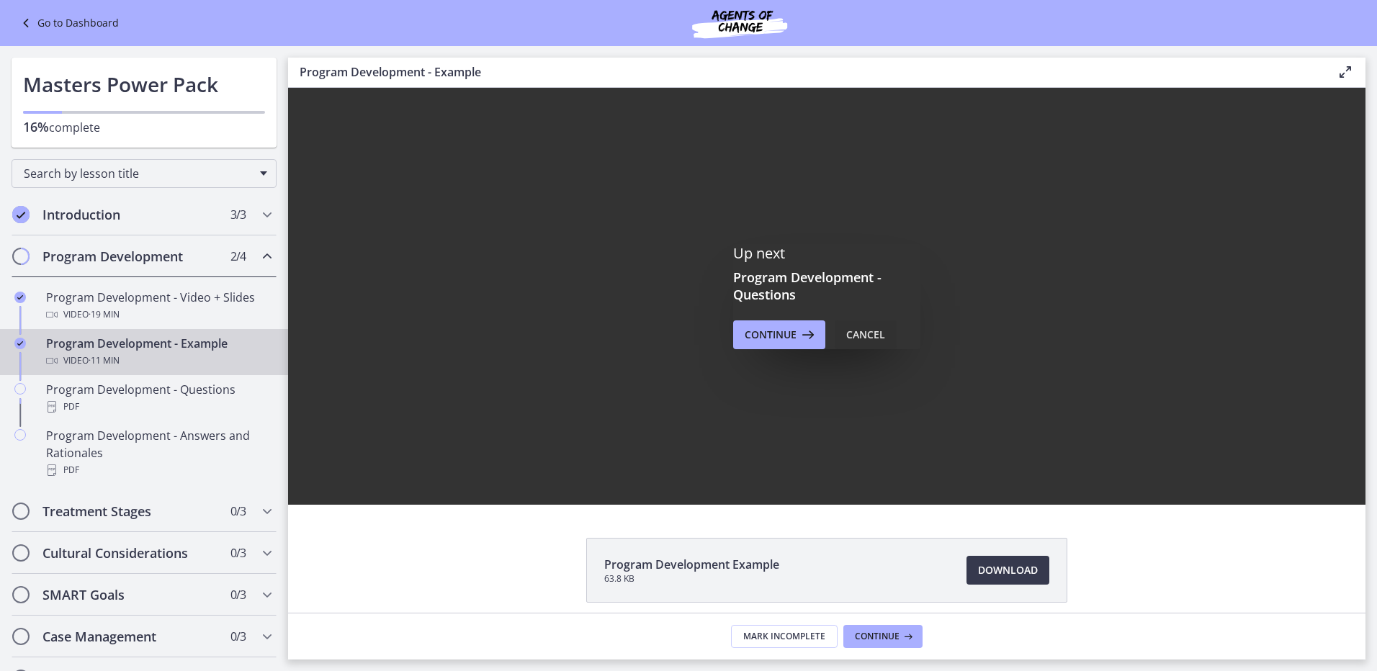
click at [863, 338] on div "Cancel" at bounding box center [865, 334] width 39 height 17
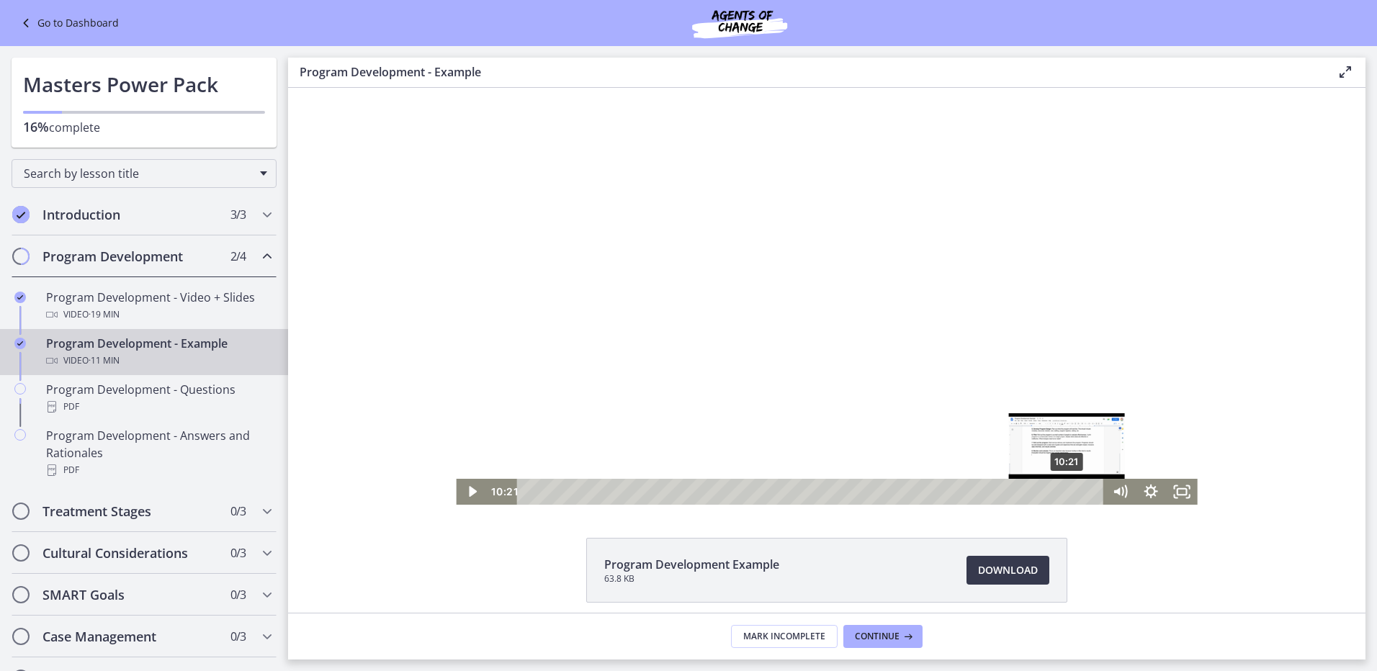
click at [1062, 490] on div "10:21" at bounding box center [812, 492] width 569 height 26
click at [1077, 490] on div "10:37" at bounding box center [812, 492] width 569 height 26
click at [1090, 492] on div "10:47" at bounding box center [812, 492] width 569 height 26
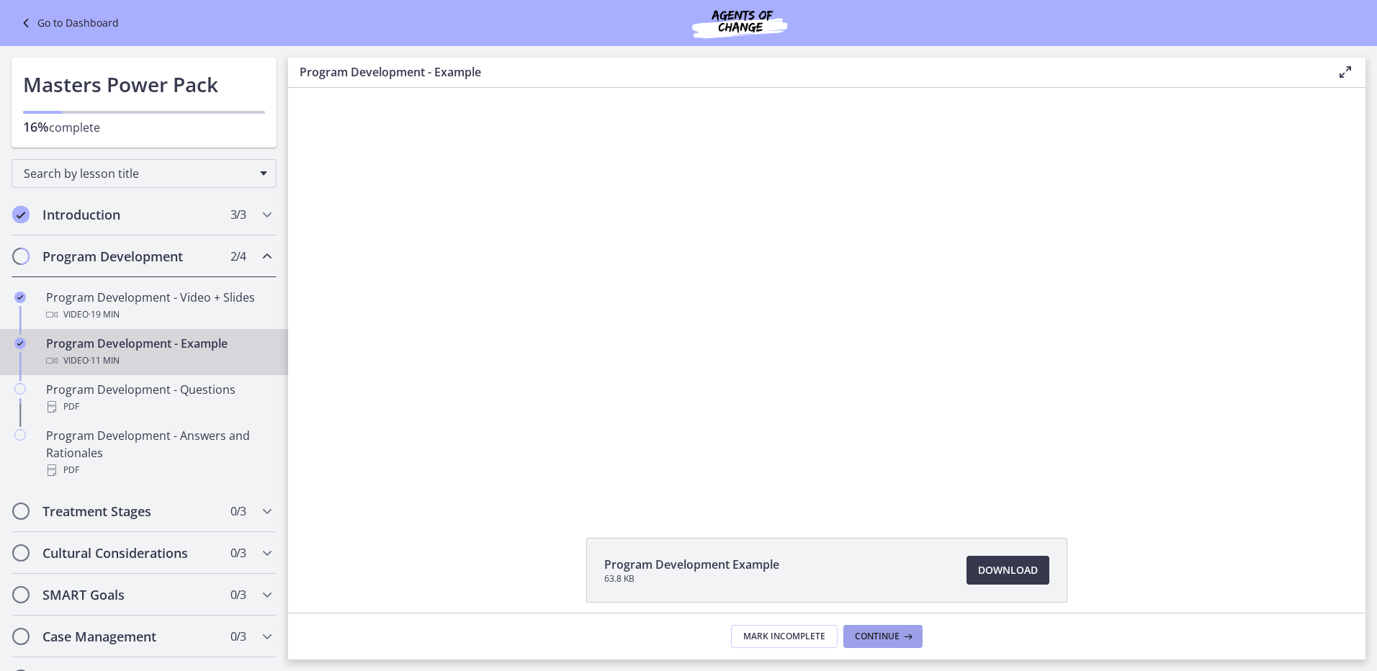
click at [894, 643] on button "Continue" at bounding box center [882, 636] width 79 height 23
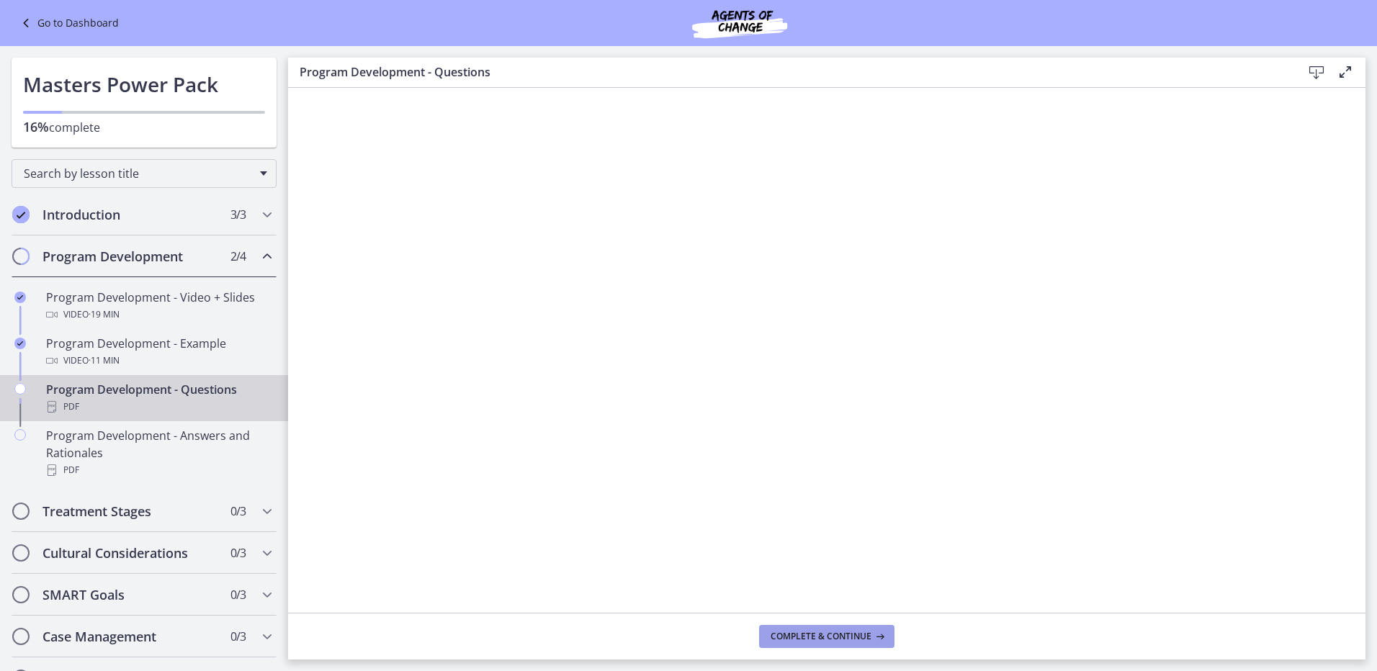
click at [799, 642] on span "Complete & continue" at bounding box center [821, 637] width 101 height 12
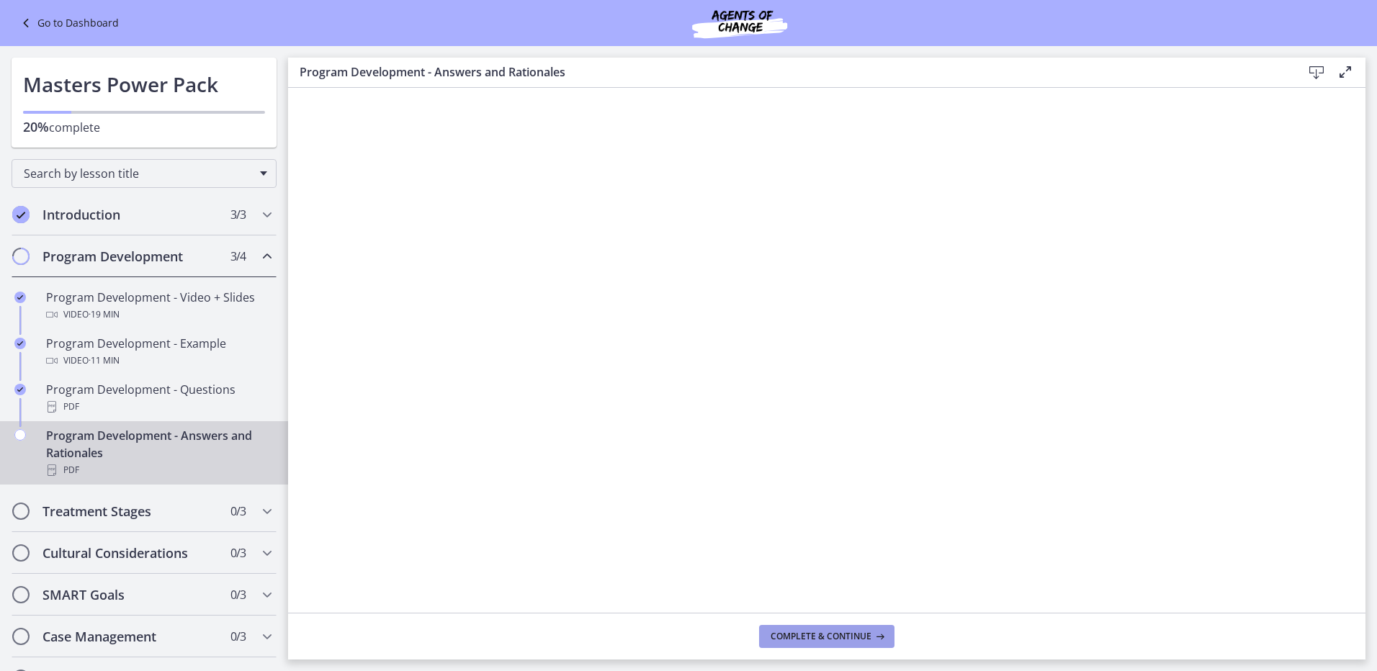
click at [825, 632] on span "Complete & continue" at bounding box center [821, 637] width 101 height 12
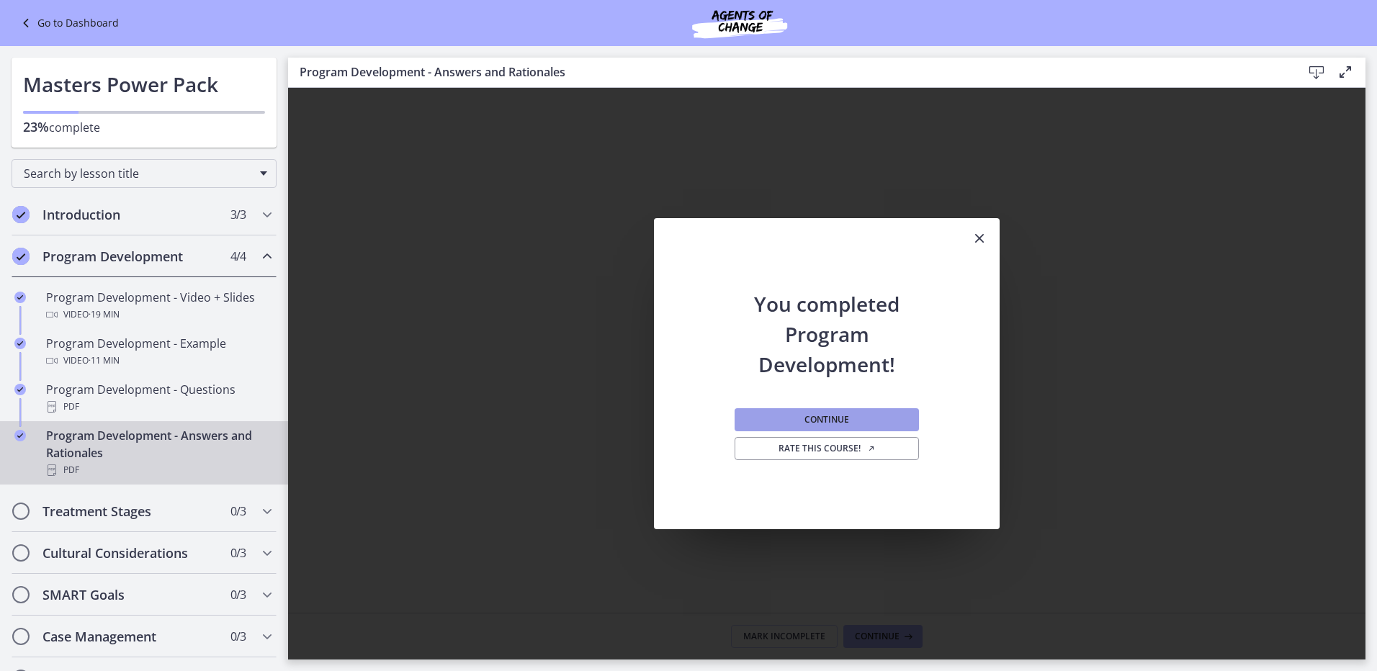
click at [869, 425] on button "Continue" at bounding box center [827, 419] width 184 height 23
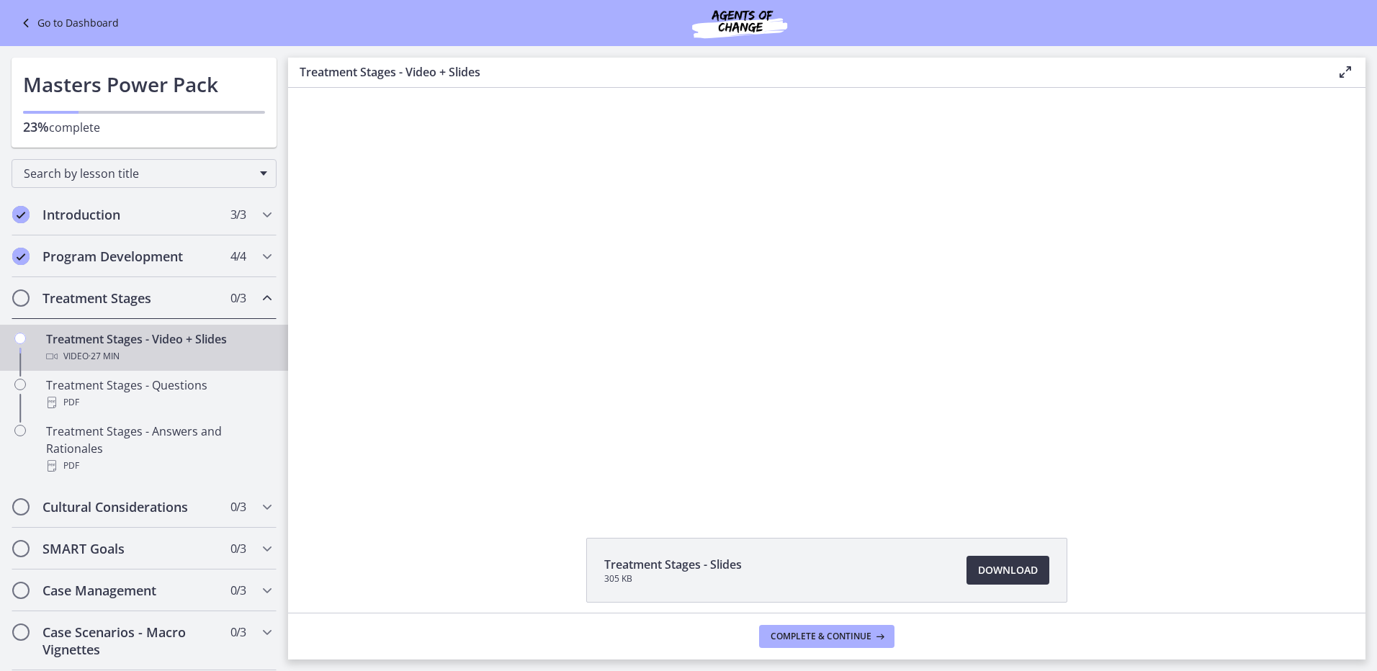
click at [1000, 562] on span "Download Opens in a new window" at bounding box center [1008, 570] width 60 height 17
click at [123, 393] on div "Treatment Stages - Questions PDF" at bounding box center [158, 394] width 225 height 35
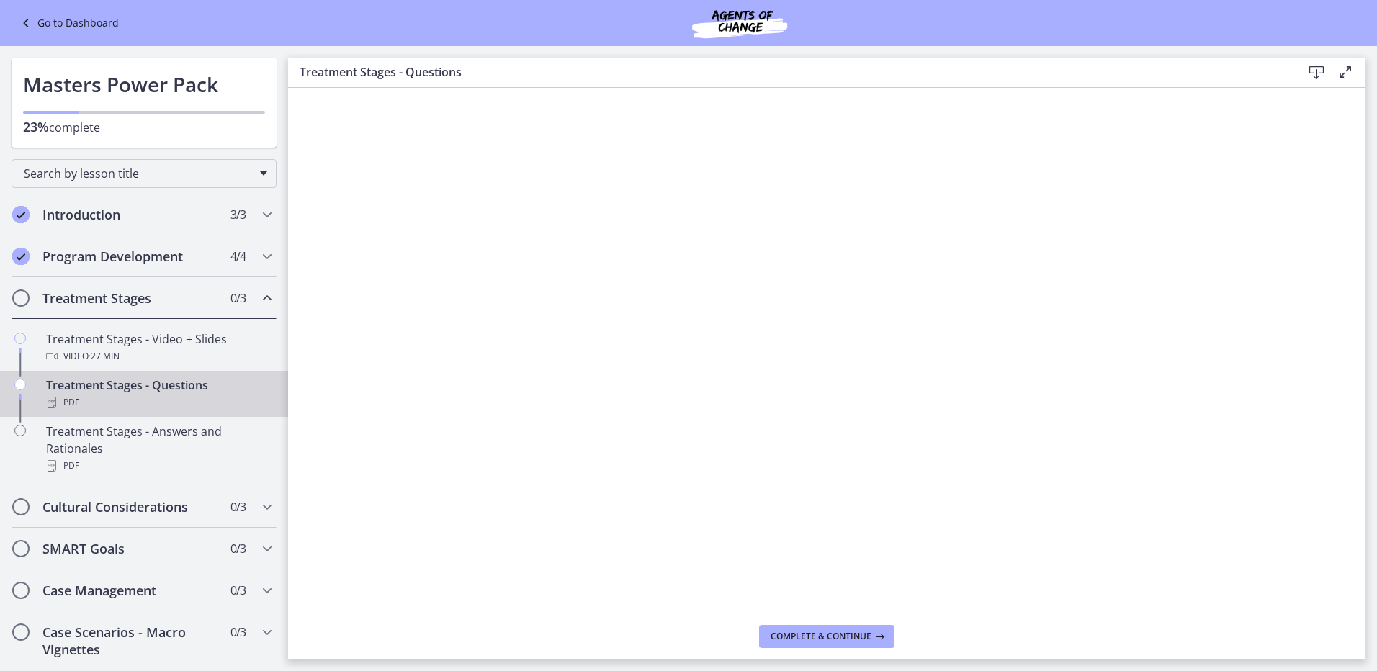
click at [1313, 74] on icon at bounding box center [1316, 72] width 17 height 17
click at [135, 506] on h2 "Cultural Considerations" at bounding box center [130, 506] width 176 height 17
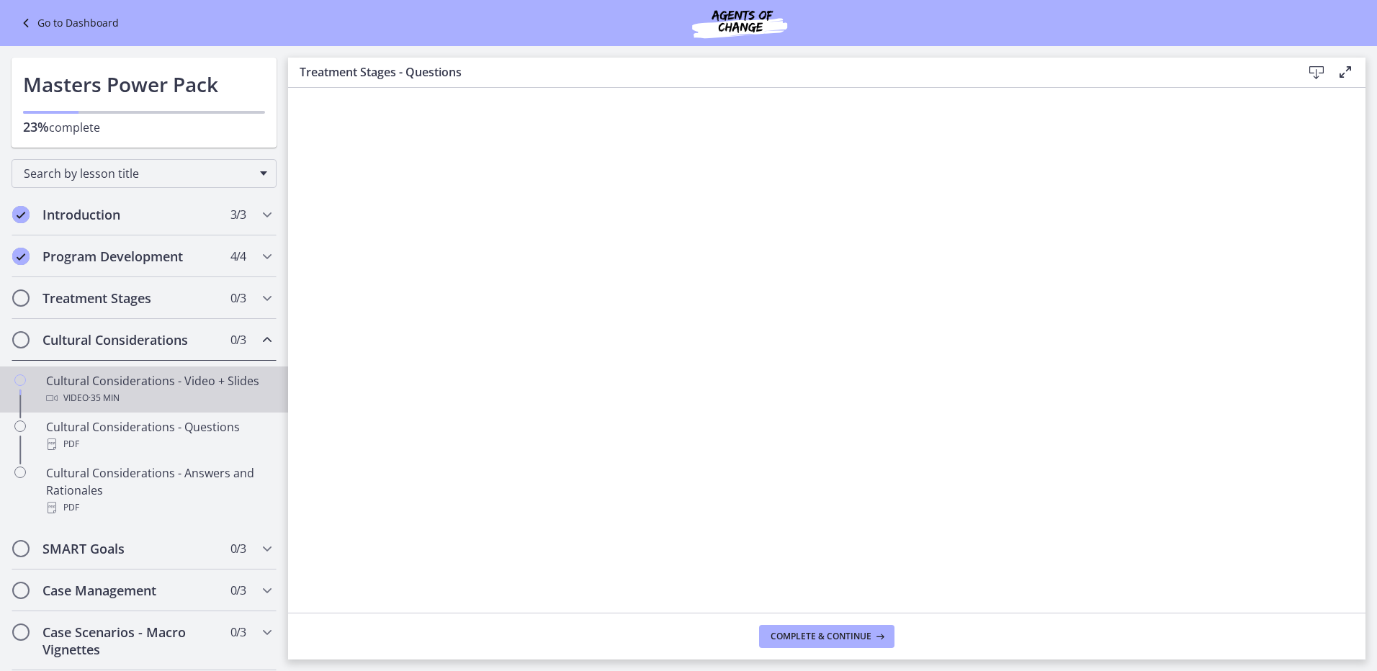
click at [225, 387] on div "Cultural Considerations - Video + Slides Video · 35 min" at bounding box center [158, 389] width 225 height 35
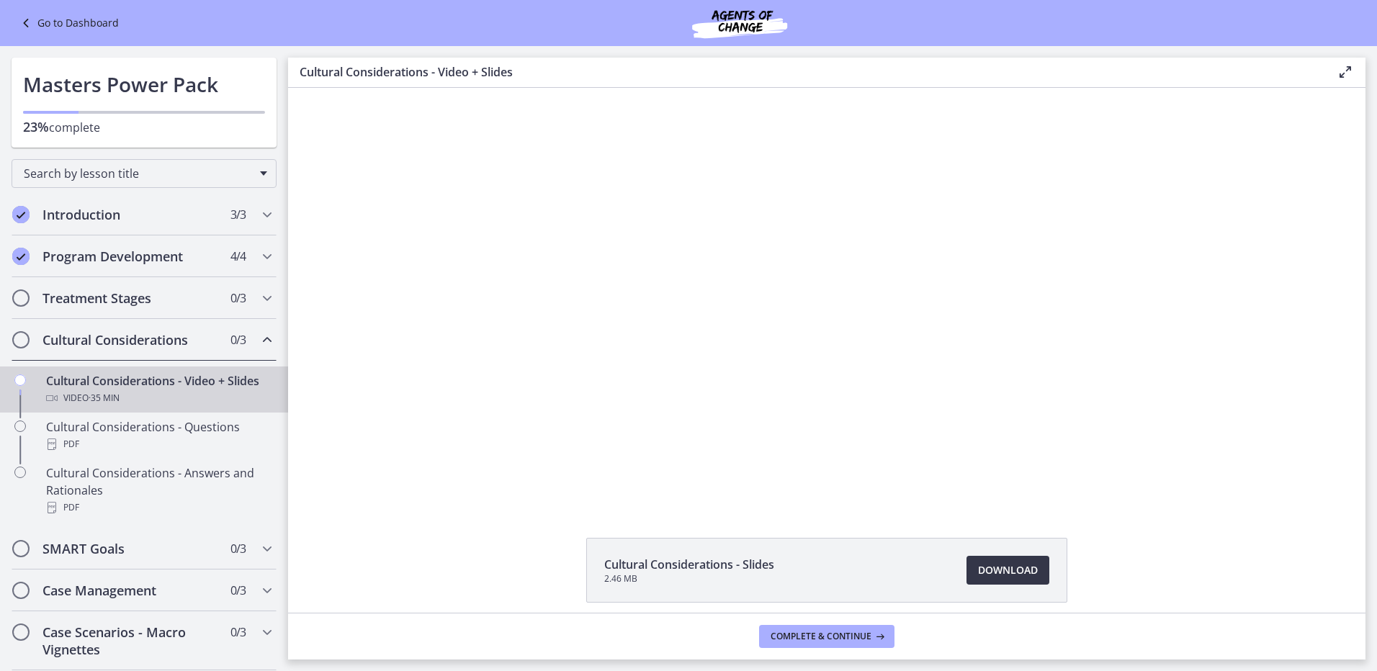
click at [995, 568] on span "Download Opens in a new window" at bounding box center [1008, 570] width 60 height 17
click at [117, 557] on h2 "SMART Goals" at bounding box center [130, 548] width 176 height 17
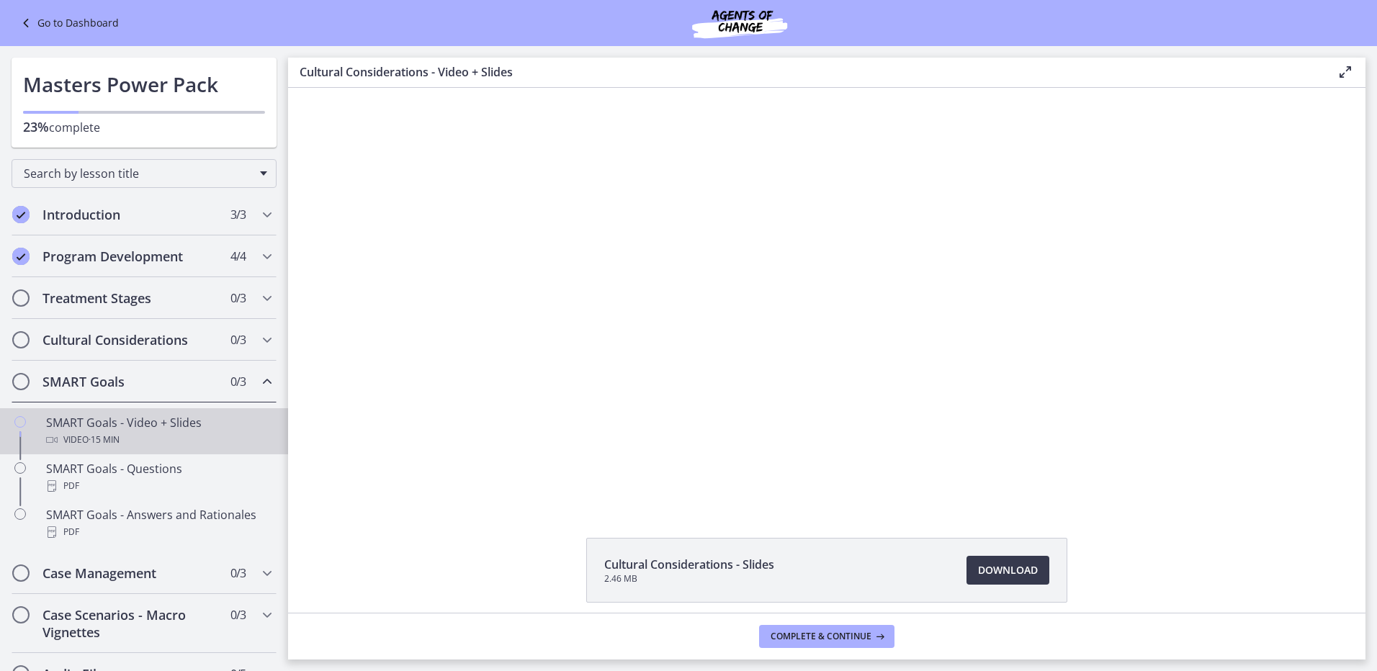
click at [107, 426] on div "SMART Goals - Video + Slides Video · 15 min" at bounding box center [158, 431] width 225 height 35
click at [984, 561] on link "Download Opens in a new window" at bounding box center [1007, 570] width 83 height 29
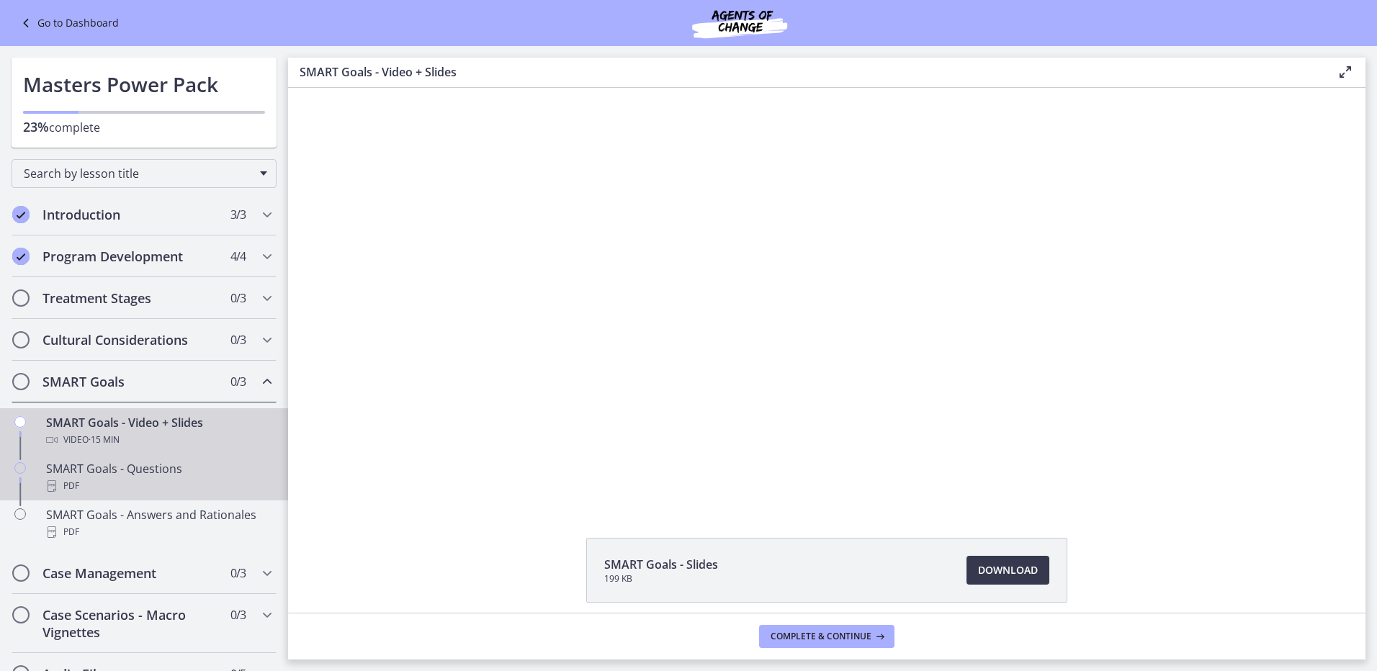
click at [156, 482] on div "PDF" at bounding box center [158, 485] width 225 height 17
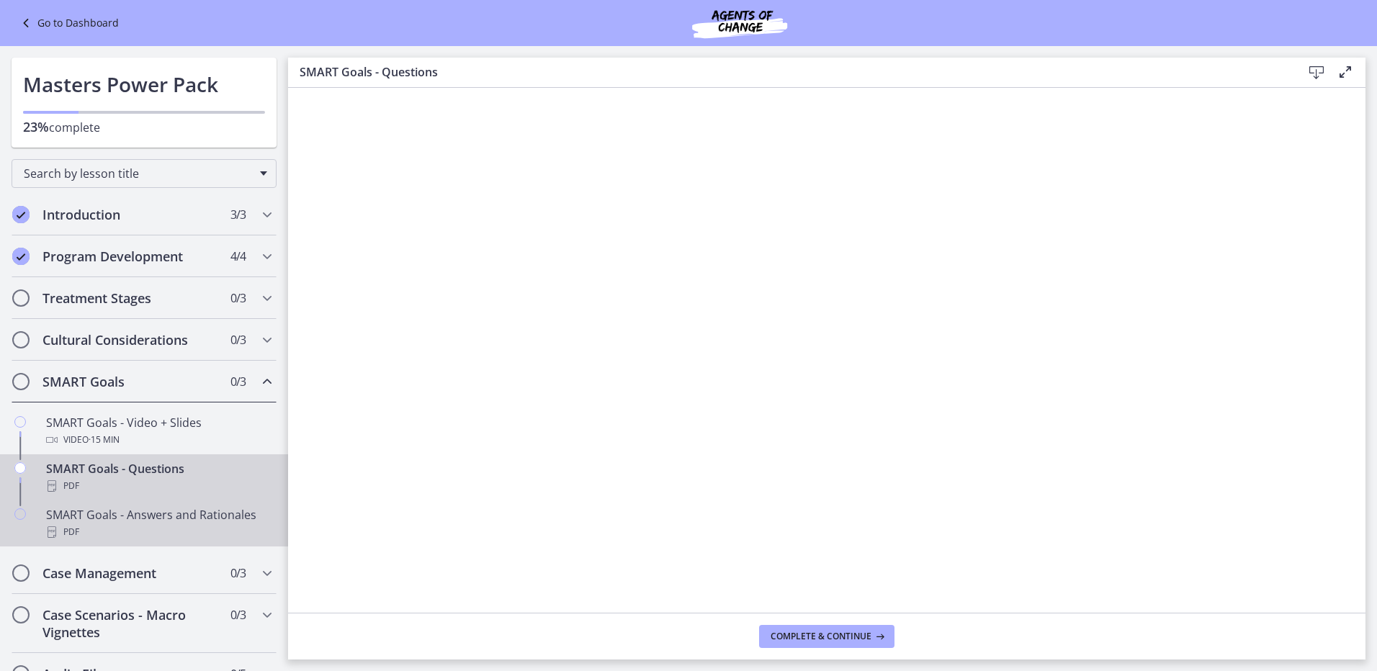
click at [171, 523] on div "SMART Goals - Answers and Rationales PDF" at bounding box center [158, 523] width 225 height 35
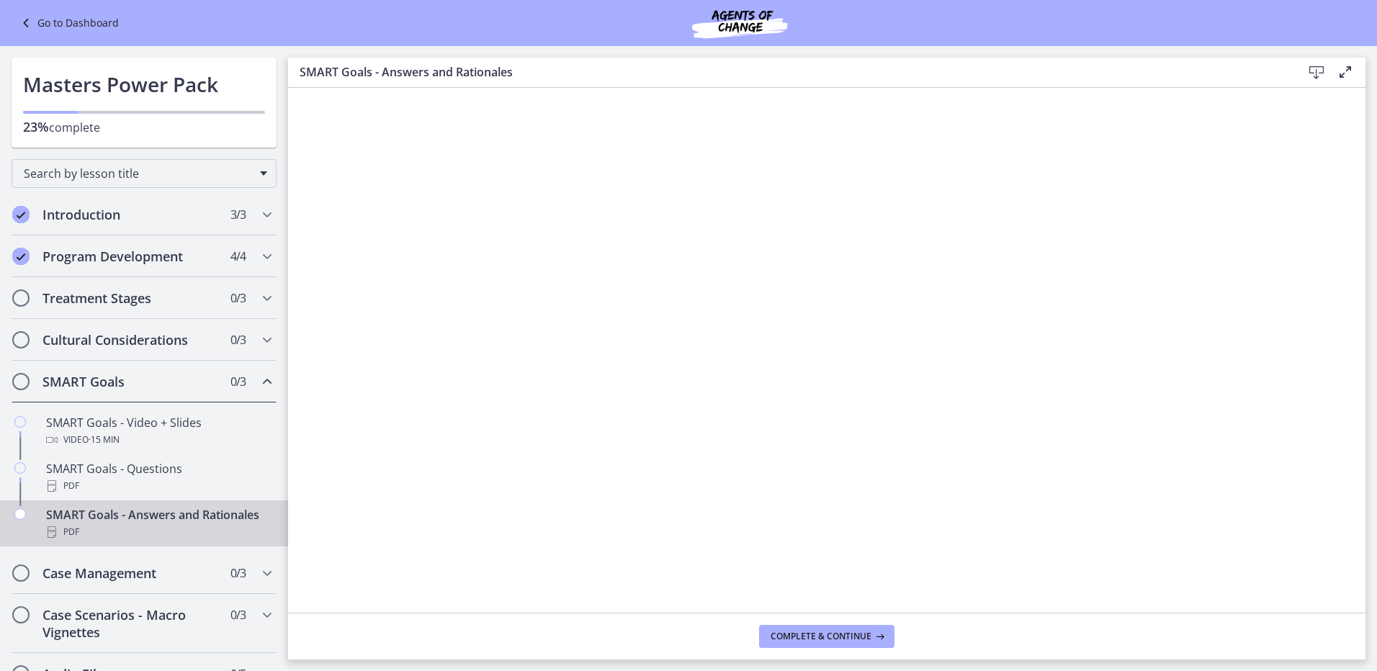
click at [1311, 68] on icon at bounding box center [1316, 72] width 17 height 17
click at [96, 302] on h2 "Treatment Stages" at bounding box center [130, 298] width 176 height 17
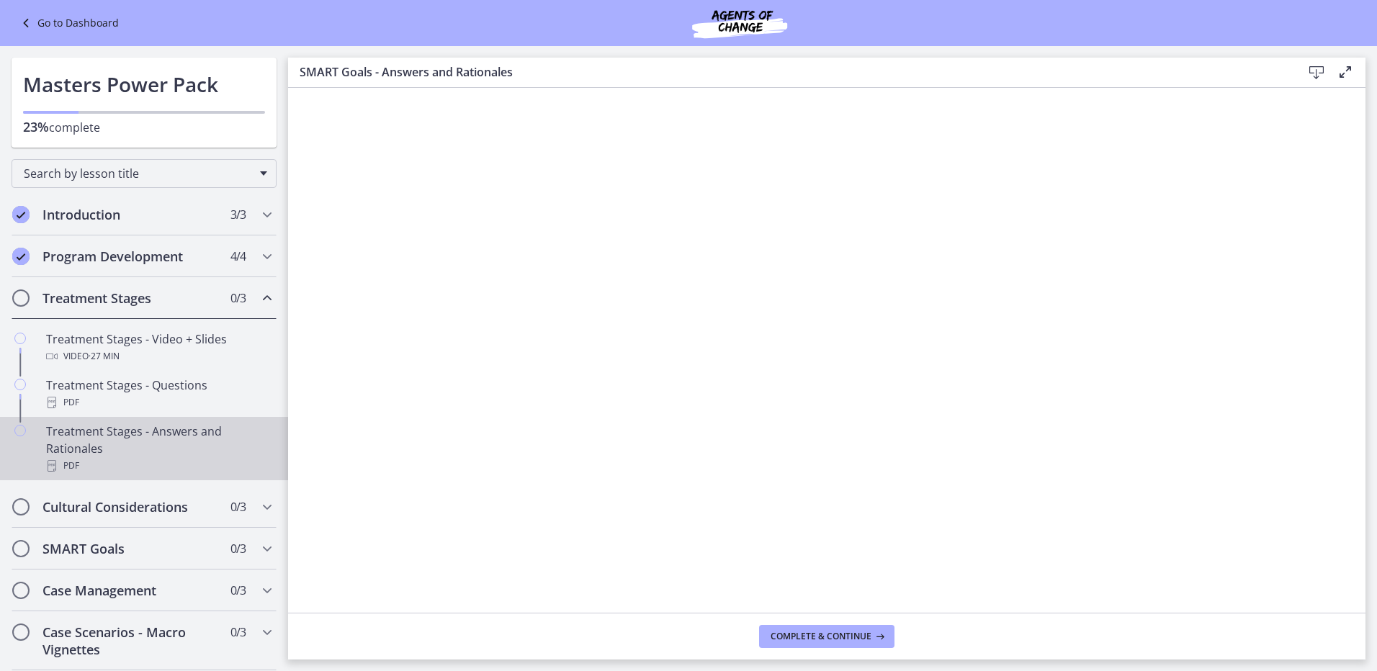
click at [186, 436] on div "Treatment Stages - Answers and Rationales PDF" at bounding box center [158, 449] width 225 height 52
drag, startPoint x: 1299, startPoint y: 72, endPoint x: 1314, endPoint y: 72, distance: 15.1
click at [1299, 71] on div "Download Enable fullscreen" at bounding box center [1325, 72] width 58 height 18
click at [1316, 72] on icon at bounding box center [1316, 72] width 17 height 17
click at [65, 22] on link "Go to Dashboard" at bounding box center [68, 22] width 102 height 17
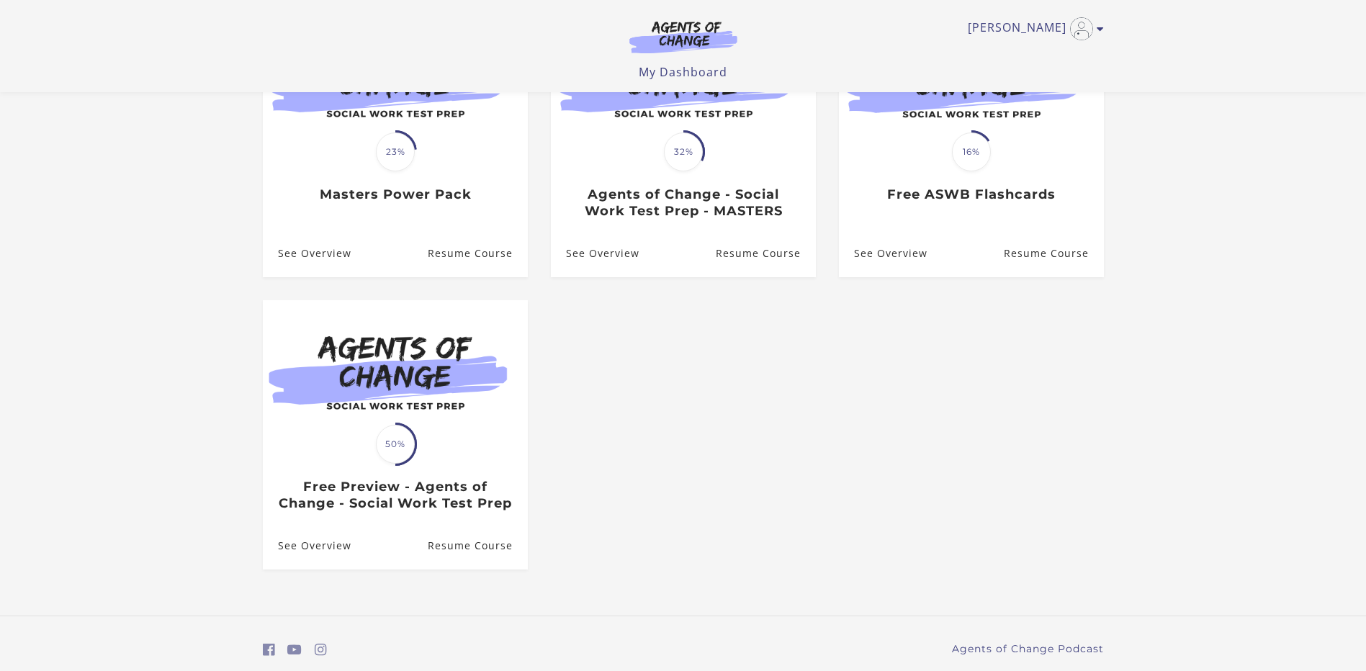
scroll to position [216, 0]
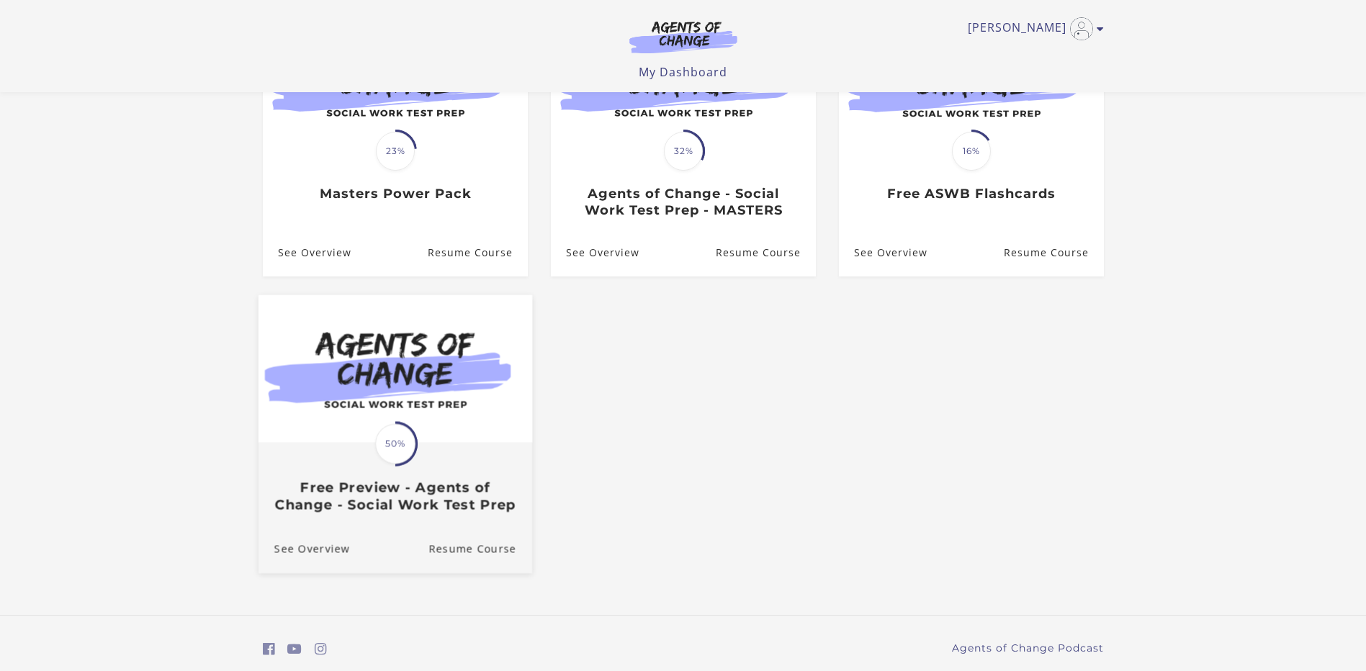
click at [406, 481] on div "Translation missing: en.liquid.partials.dashboard_course_card.progress_descript…" at bounding box center [395, 478] width 274 height 69
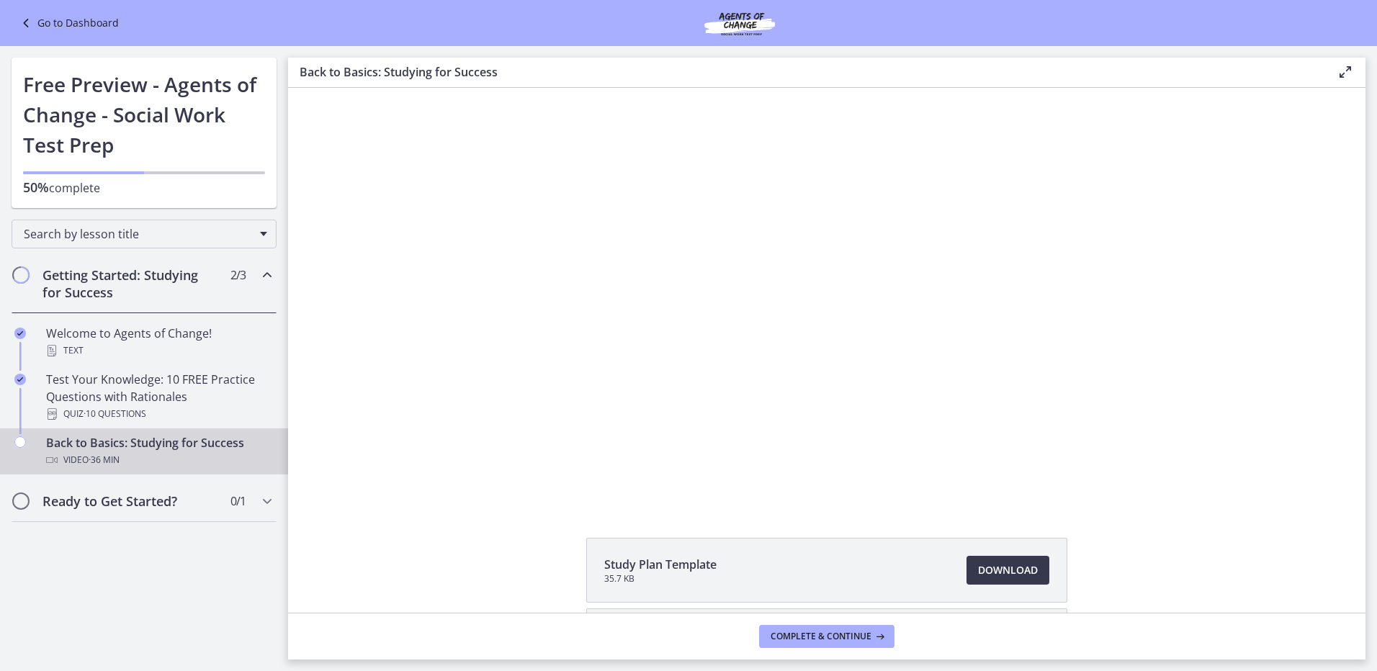
click at [39, 20] on link "Go to Dashboard" at bounding box center [68, 22] width 102 height 17
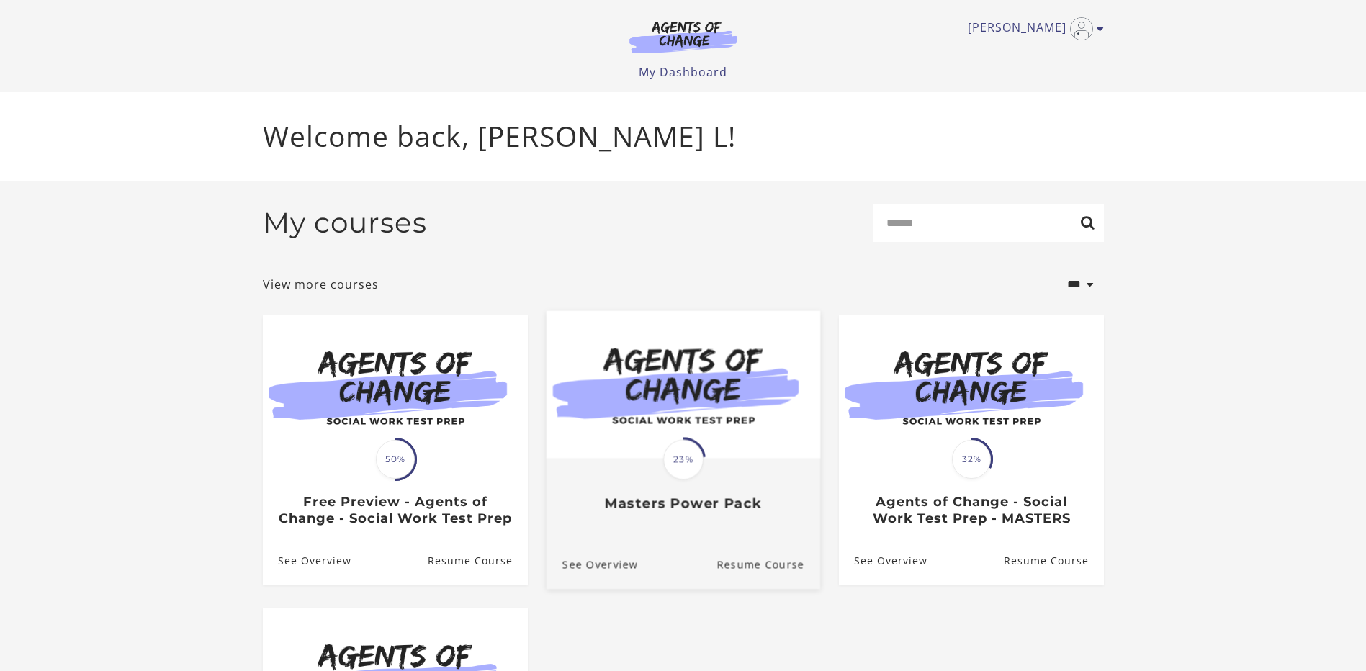
click at [654, 524] on link "Translation missing: en.liquid.partials.dashboard_course_card.progress_descript…" at bounding box center [683, 416] width 274 height 213
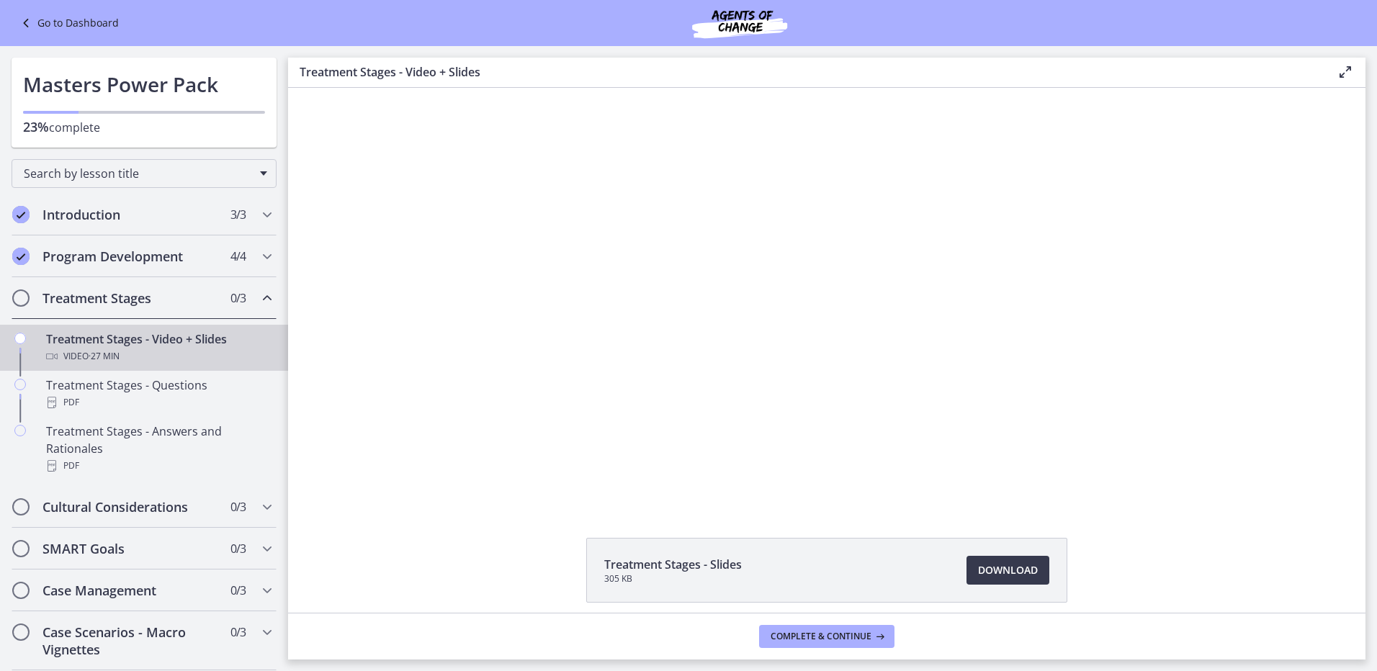
click at [101, 345] on div "Treatment Stages - Video + Slides Video · 27 min" at bounding box center [158, 348] width 225 height 35
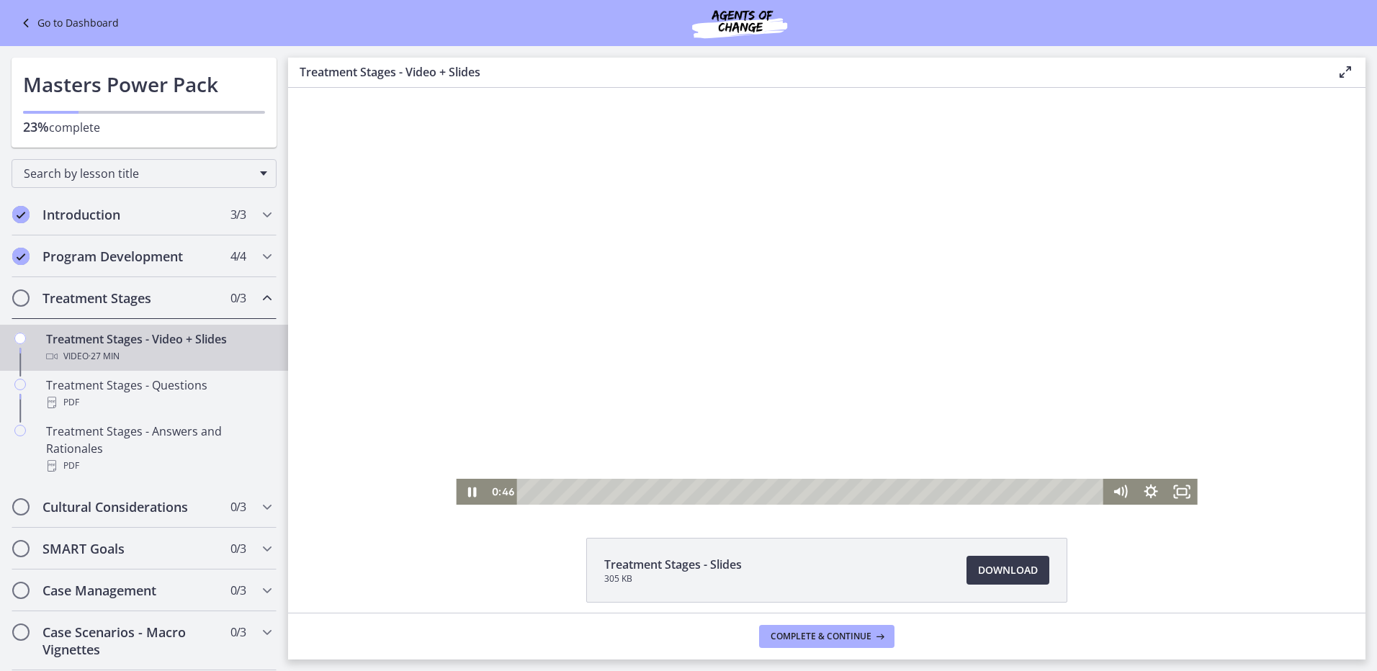
click at [878, 404] on div at bounding box center [826, 296] width 741 height 417
click at [682, 304] on div at bounding box center [826, 296] width 741 height 417
click at [645, 254] on div at bounding box center [826, 296] width 741 height 417
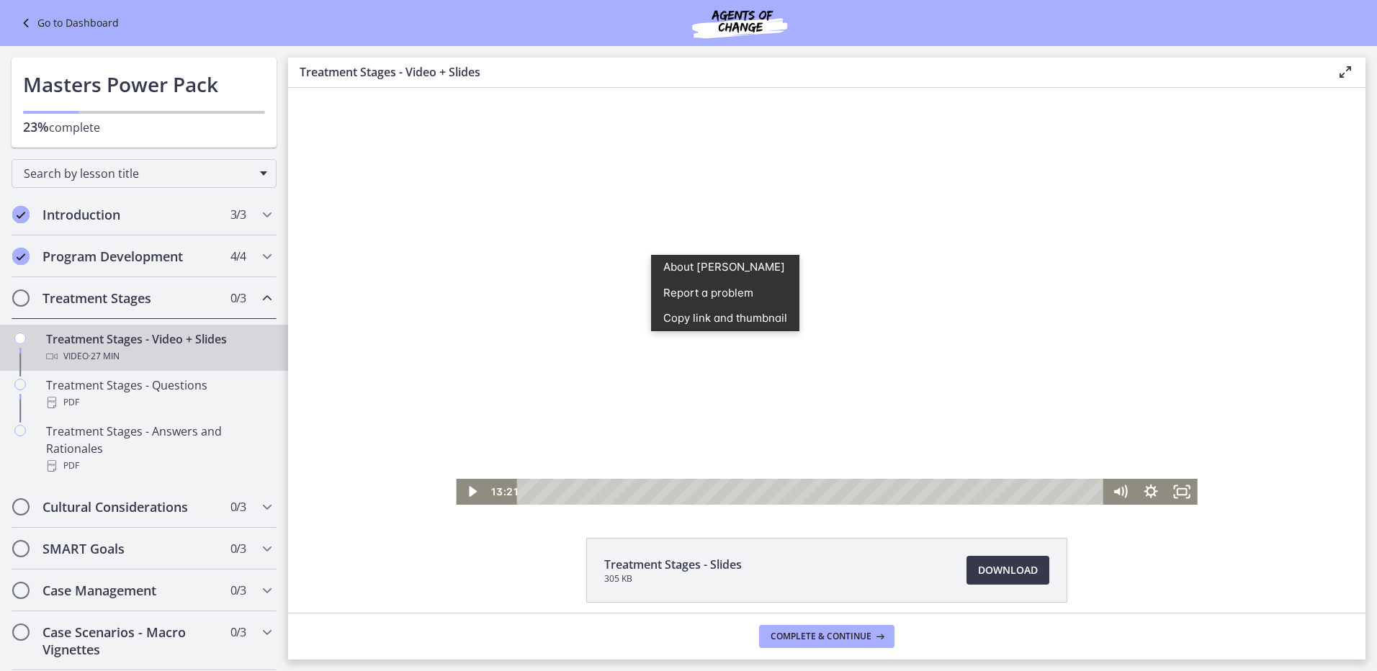
click at [645, 254] on div at bounding box center [826, 296] width 741 height 417
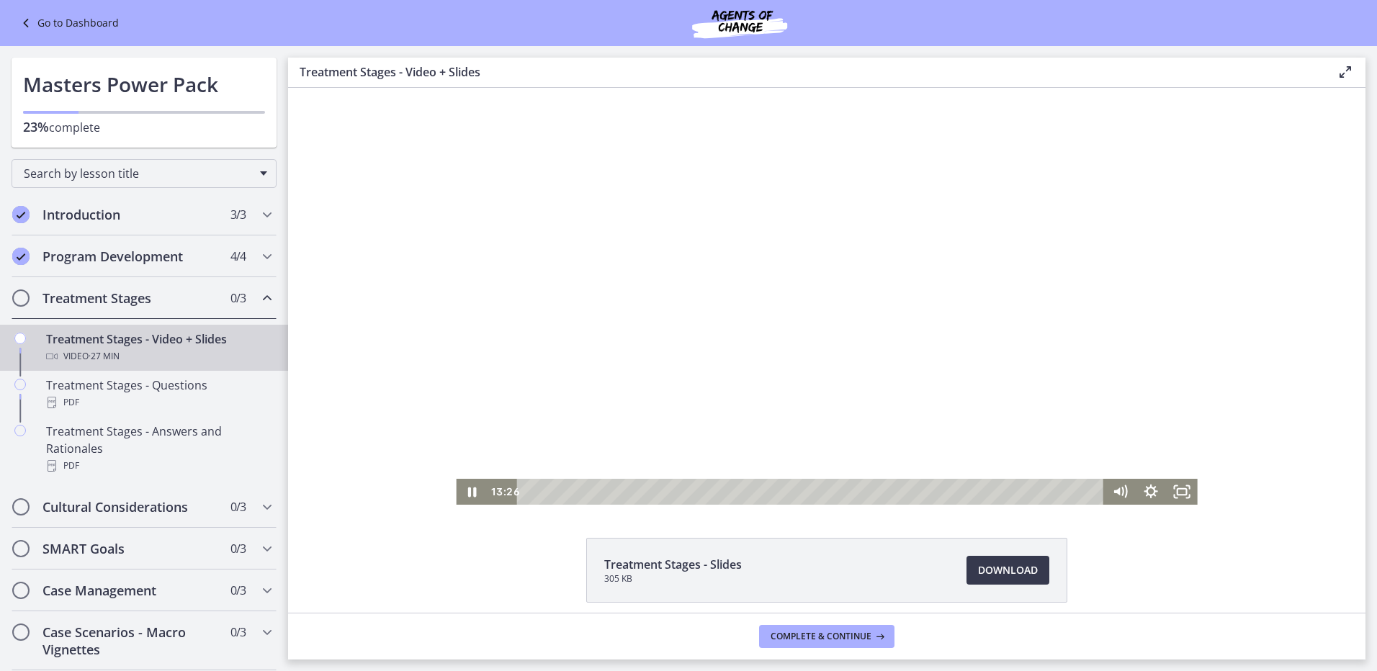
click at [735, 301] on div at bounding box center [826, 296] width 741 height 417
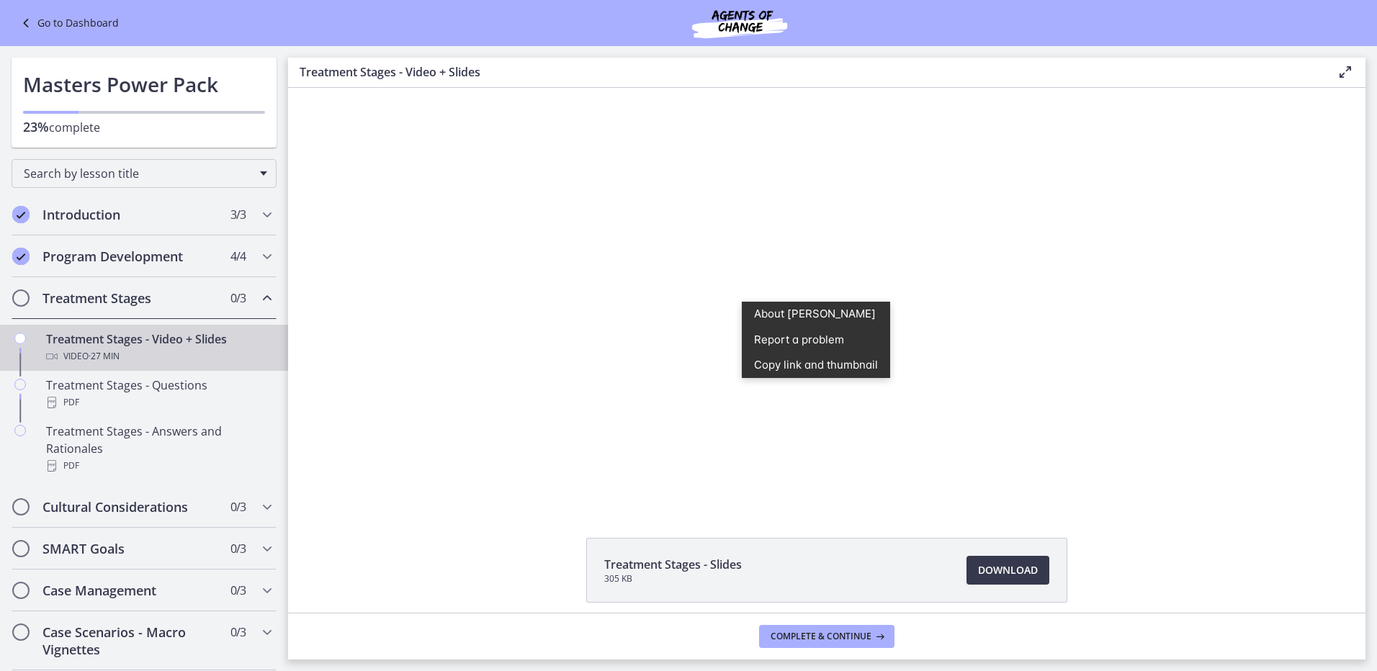
click at [411, 444] on div "Click for sound @keyframes VOLUME_SMALL_WAVE_FLASH { 0% { opacity: 0; } 33% { o…" at bounding box center [826, 296] width 1077 height 417
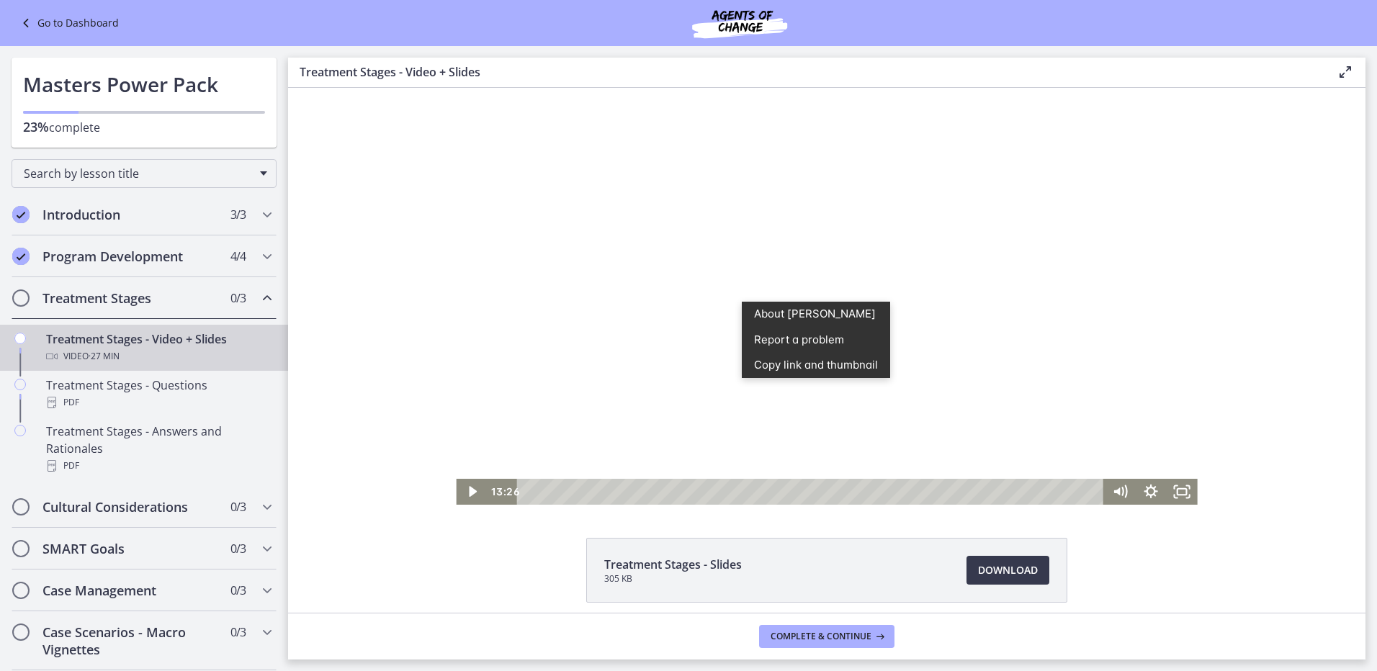
click at [620, 380] on div at bounding box center [826, 296] width 741 height 417
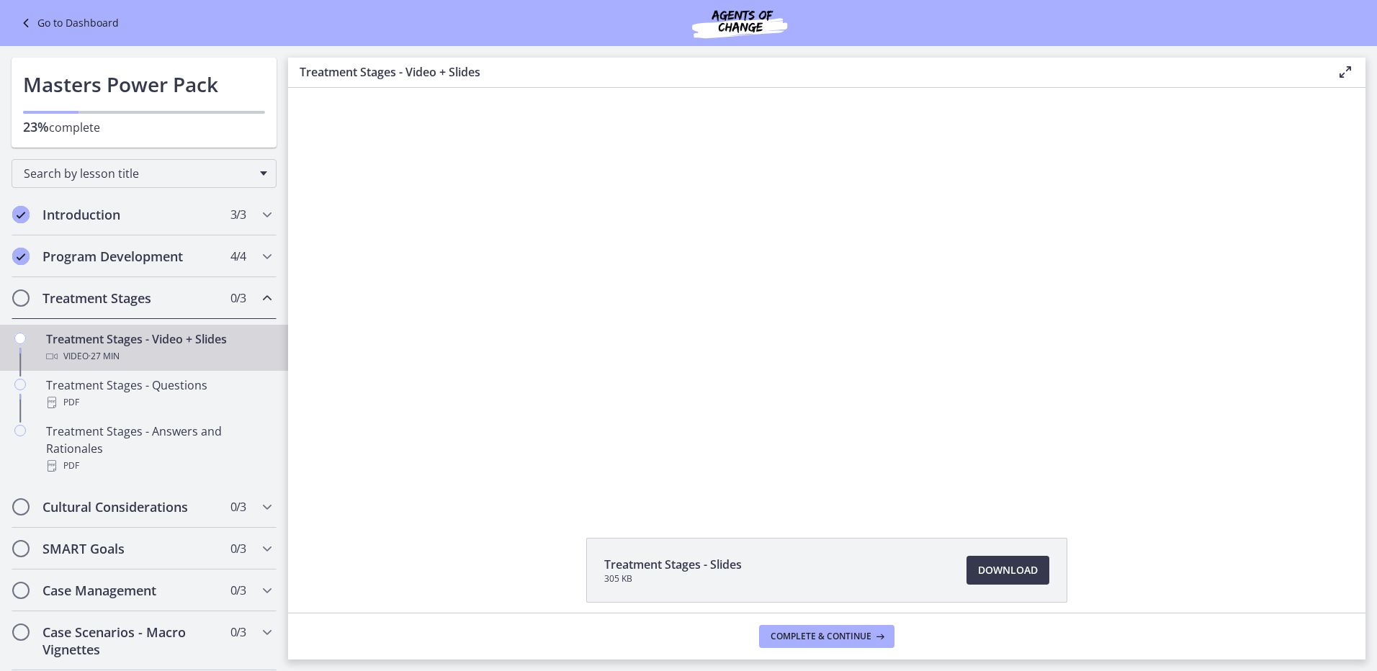
click at [408, 364] on div "Click for sound @keyframes VOLUME_SMALL_WAVE_FLASH { 0% { opacity: 0; } 33% { o…" at bounding box center [826, 296] width 1077 height 417
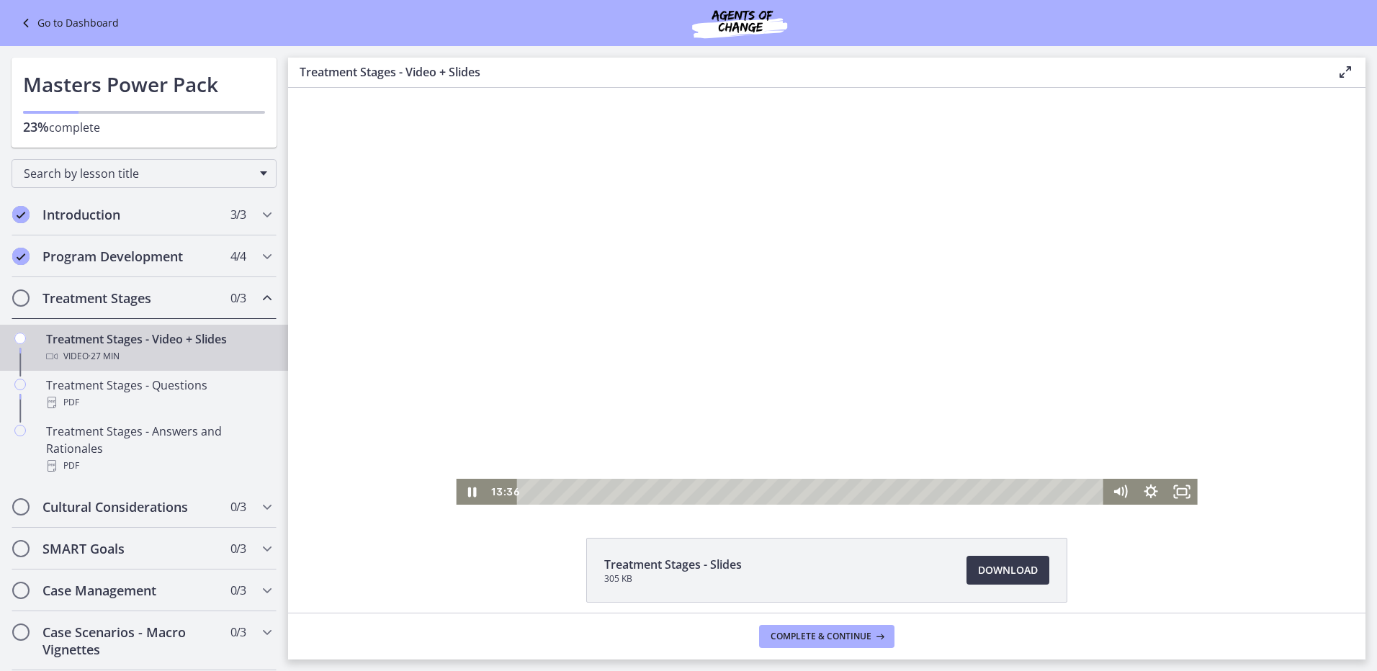
click at [557, 317] on div at bounding box center [826, 296] width 741 height 417
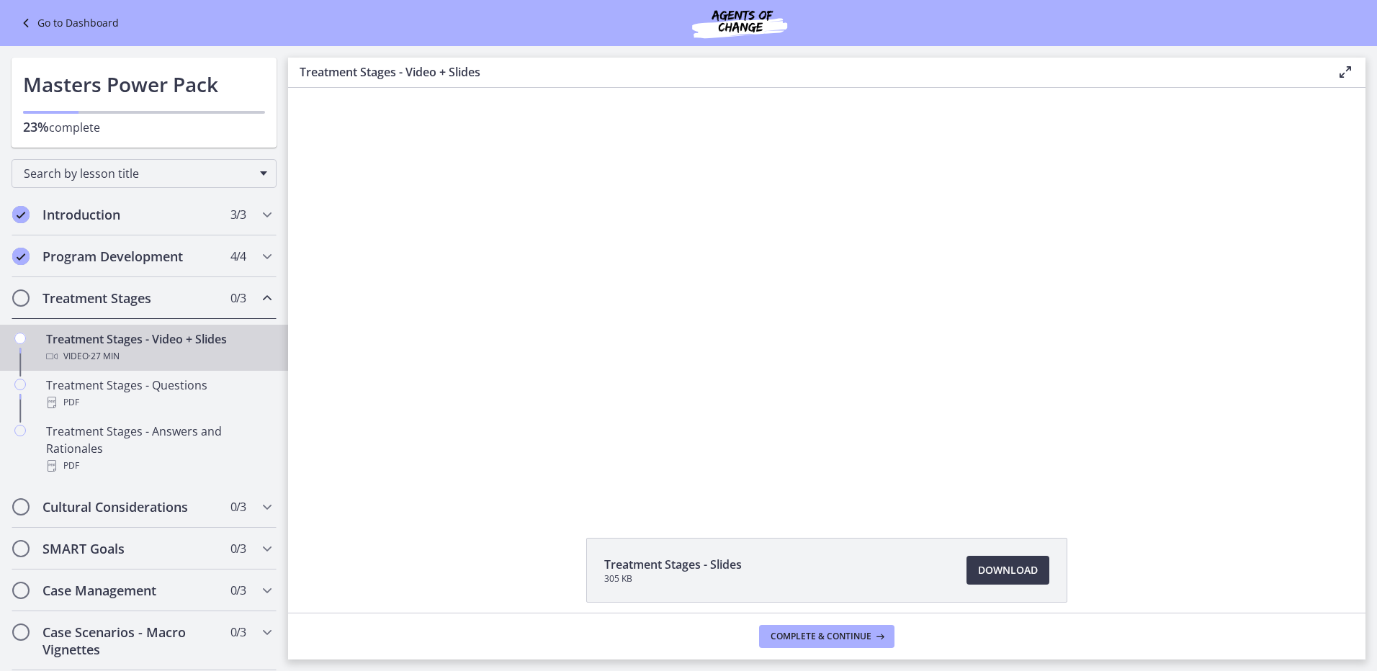
click at [711, 328] on div at bounding box center [826, 296] width 741 height 417
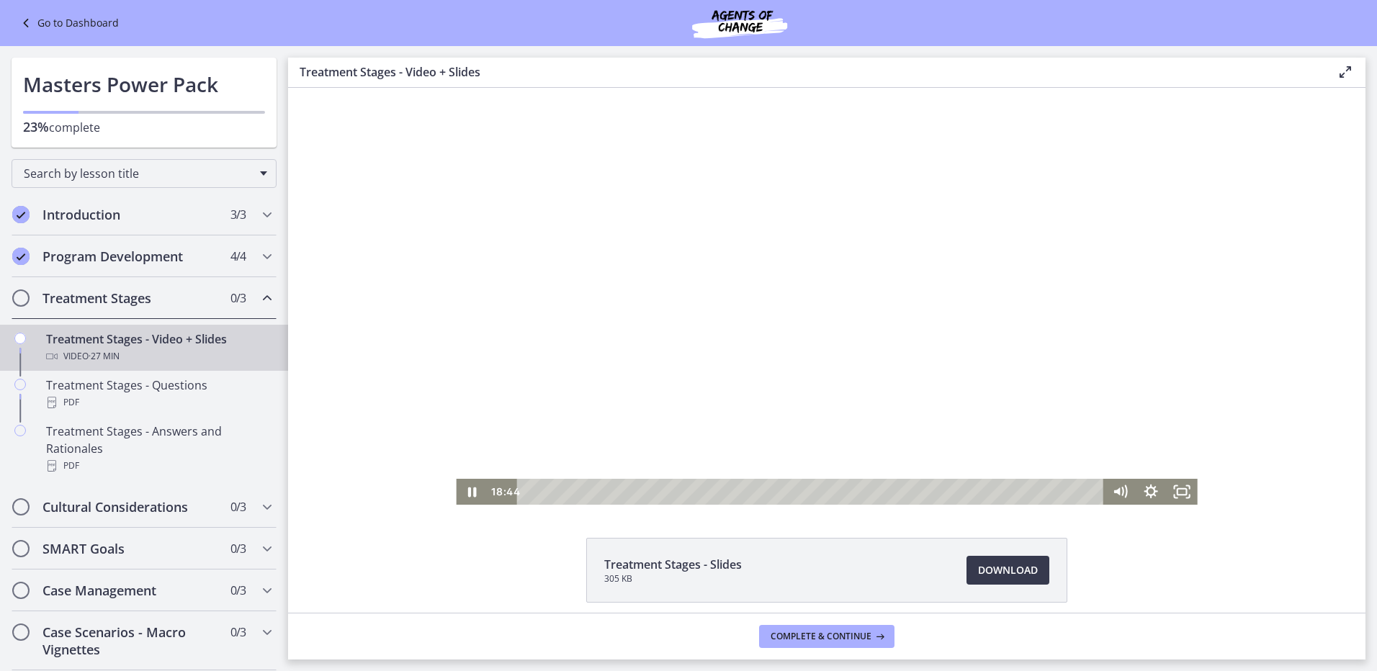
click at [812, 281] on div at bounding box center [826, 296] width 741 height 417
click at [900, 493] on div "18:02" at bounding box center [812, 492] width 569 height 26
click at [700, 354] on div at bounding box center [826, 296] width 741 height 417
click at [893, 282] on div at bounding box center [826, 296] width 741 height 417
click at [710, 318] on div at bounding box center [826, 296] width 741 height 417
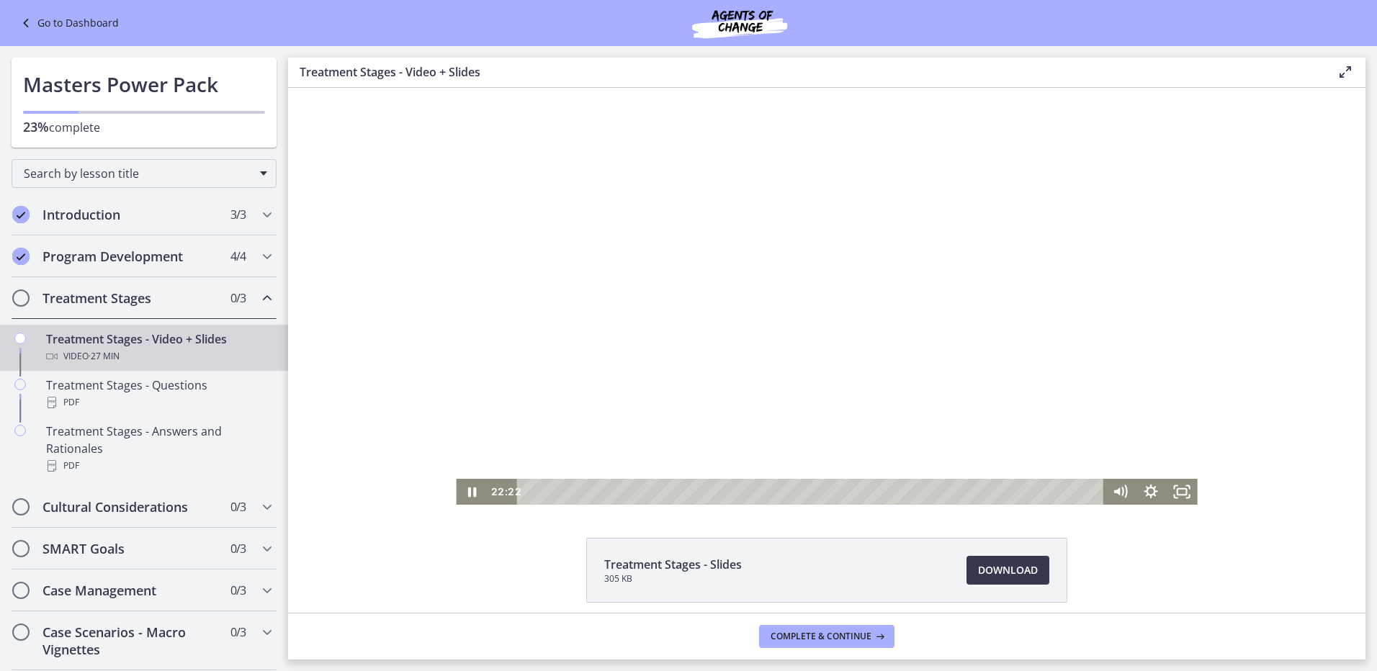
click at [707, 316] on div at bounding box center [826, 296] width 741 height 417
